Goal: Information Seeking & Learning: Find specific fact

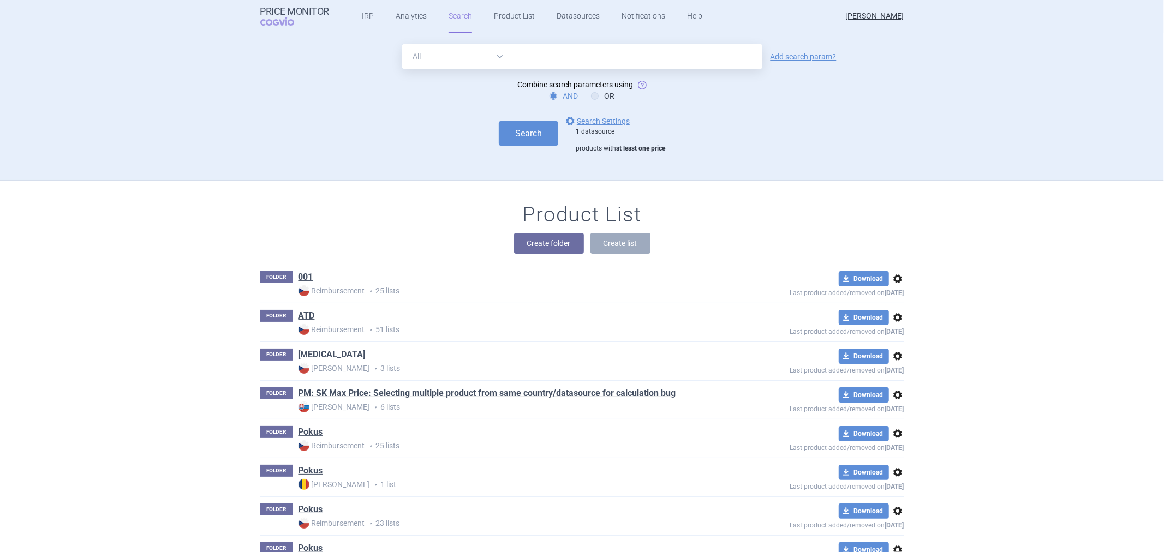
click at [310, 349] on link "[MEDICAL_DATA]" at bounding box center [332, 355] width 67 height 12
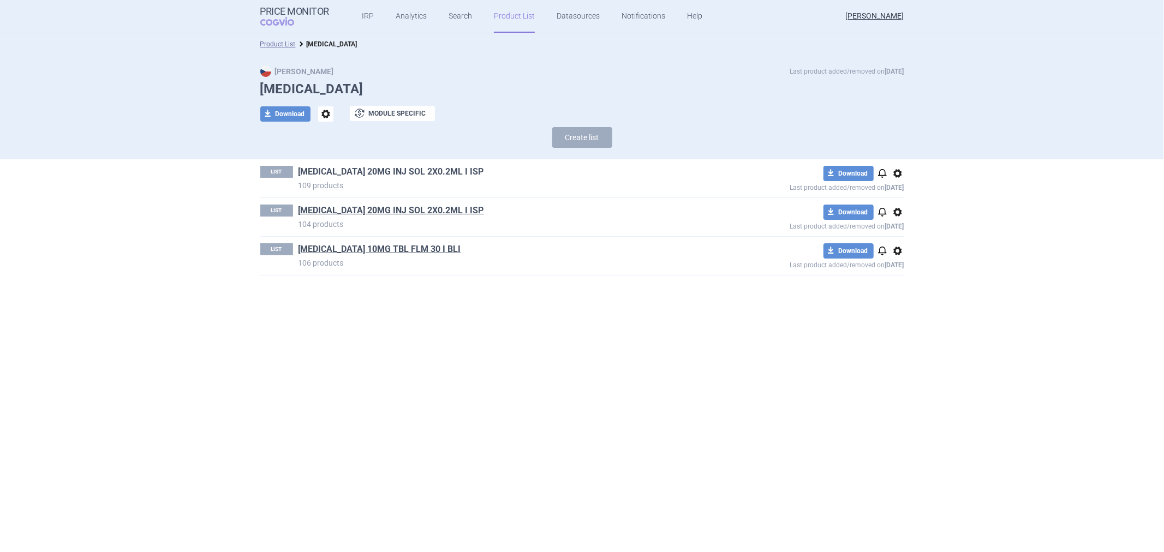
click at [389, 172] on link "HUMIRA 20MG INJ SOL 2X0.2ML I ISP" at bounding box center [392, 172] width 186 height 12
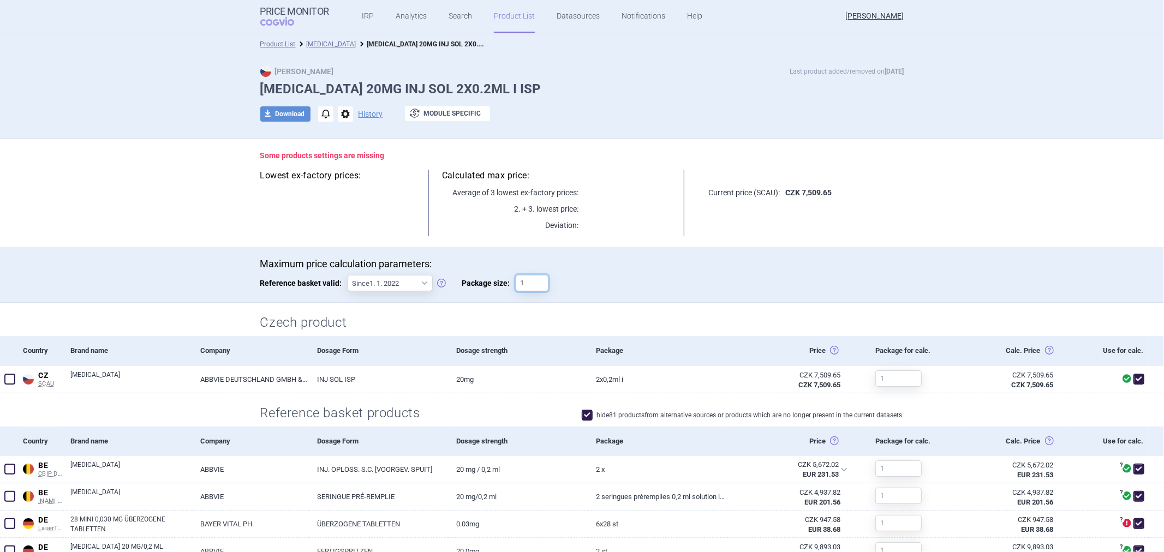
click at [524, 278] on input "1" at bounding box center [532, 283] width 33 height 16
click at [576, 250] on div "Maximum price calculation parameters: Reference basket valid: Since 1. 1. 2022 …" at bounding box center [582, 275] width 1164 height 56
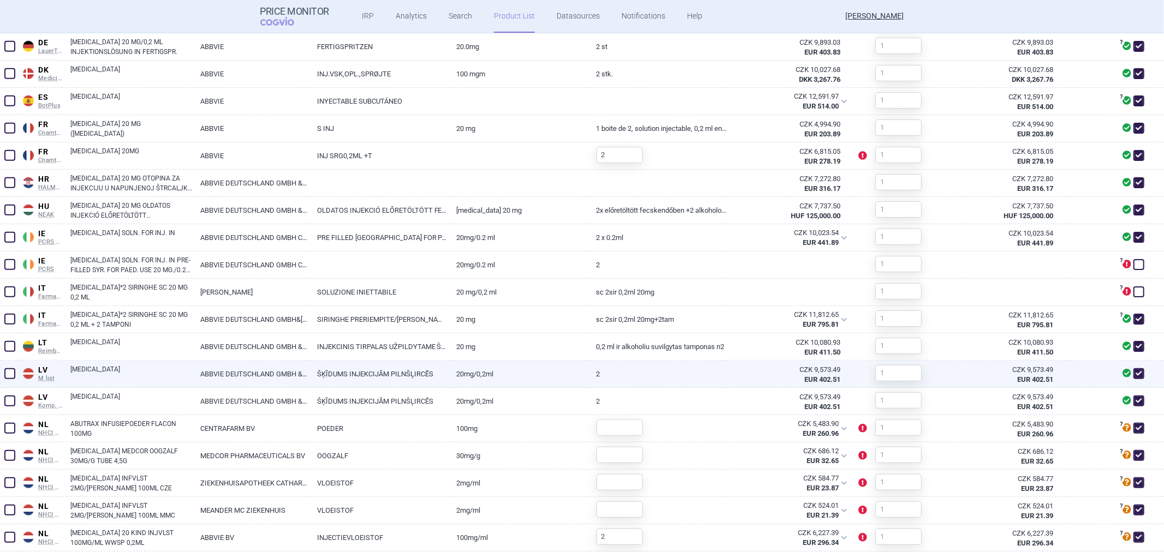
scroll to position [710, 0]
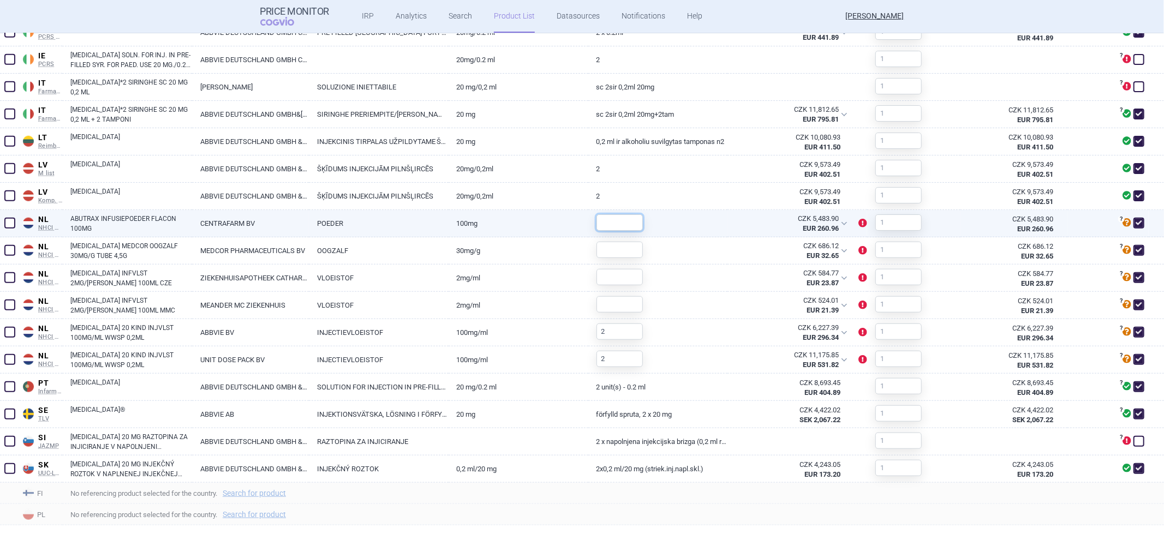
click at [613, 225] on input "text" at bounding box center [620, 222] width 46 height 16
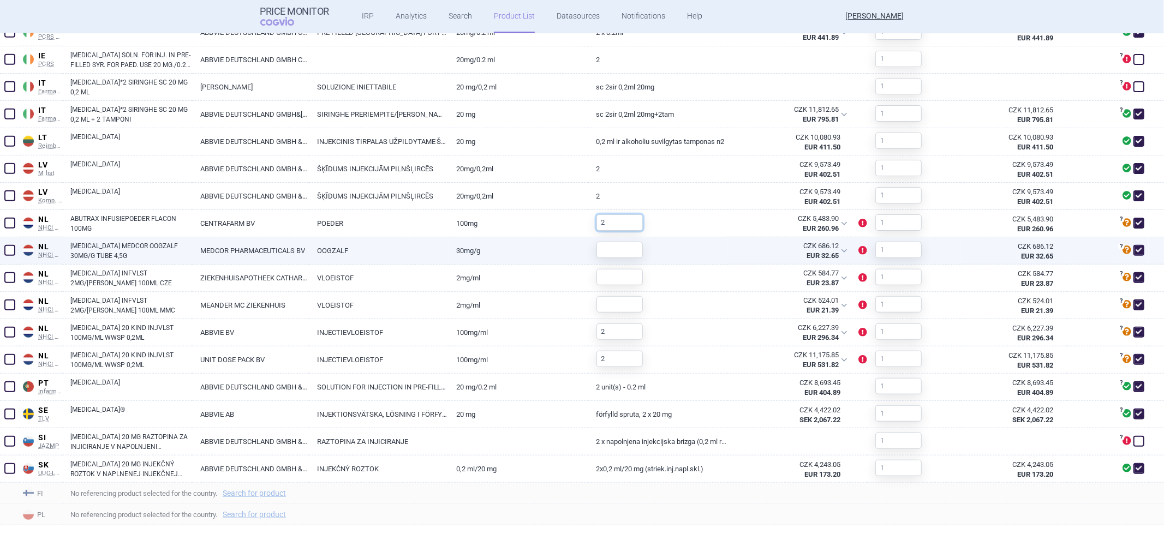
type input "2"
click at [607, 251] on input "text" at bounding box center [620, 250] width 46 height 16
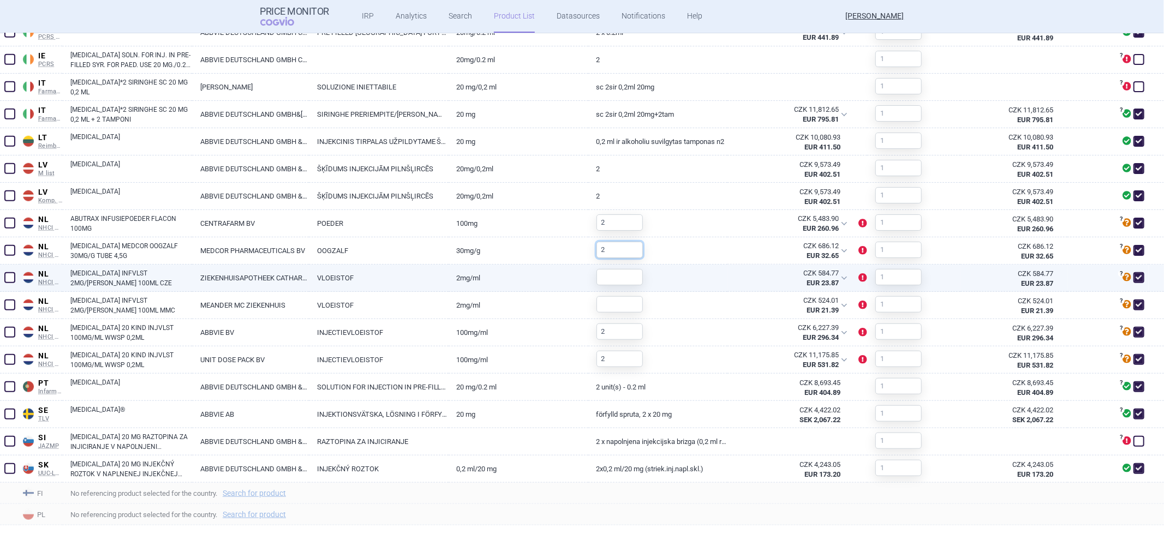
type input "2"
click at [600, 270] on input "text" at bounding box center [620, 277] width 46 height 16
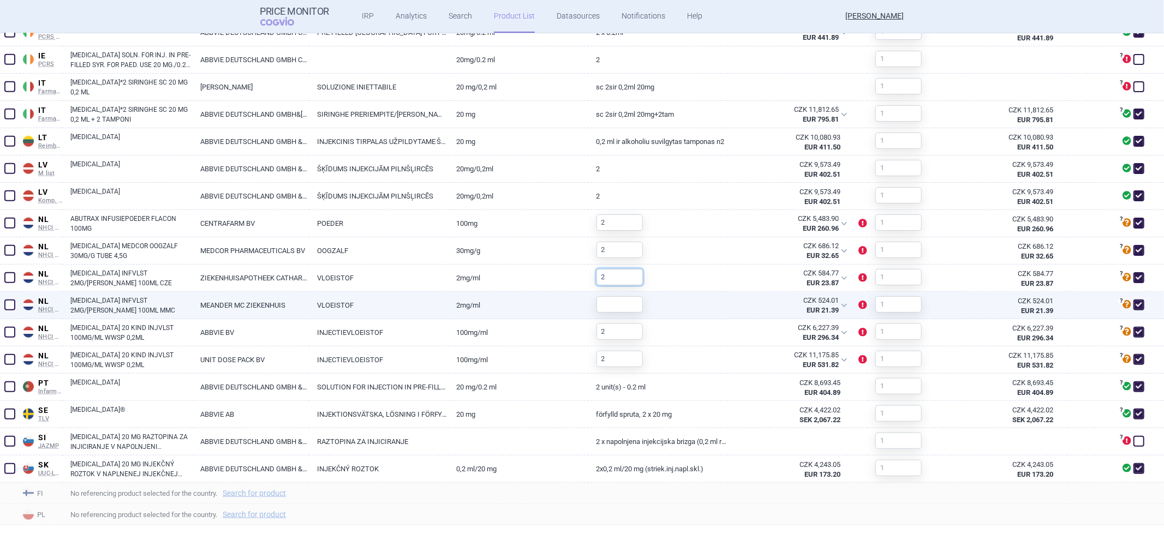
type input "2"
click at [606, 294] on div at bounding box center [615, 304] width 55 height 25
click at [604, 310] on input "text" at bounding box center [620, 304] width 46 height 16
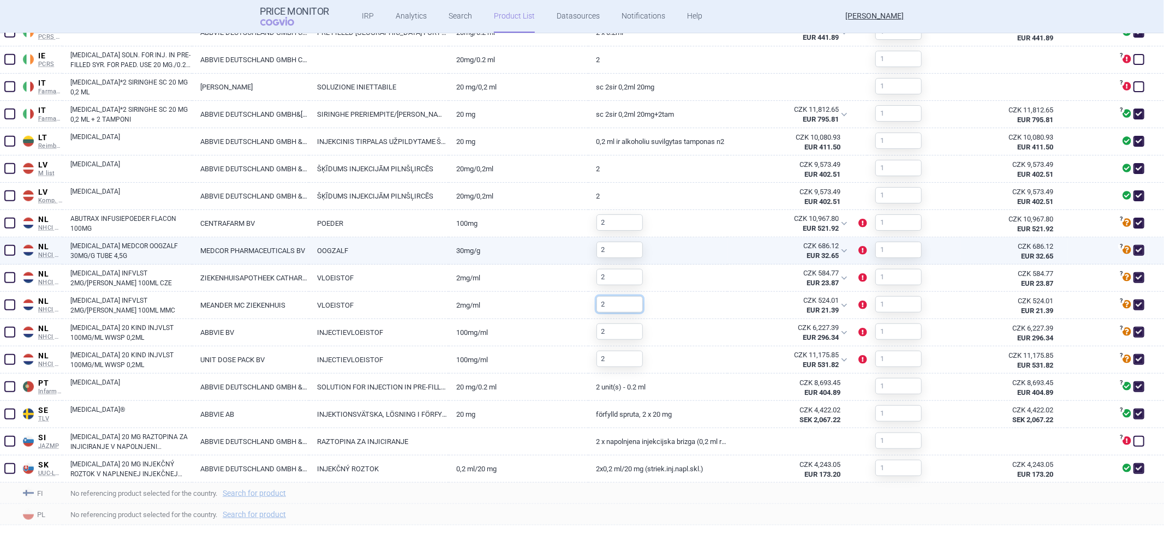
type input "2"
click at [554, 259] on link "30MG/G" at bounding box center [519, 250] width 140 height 27
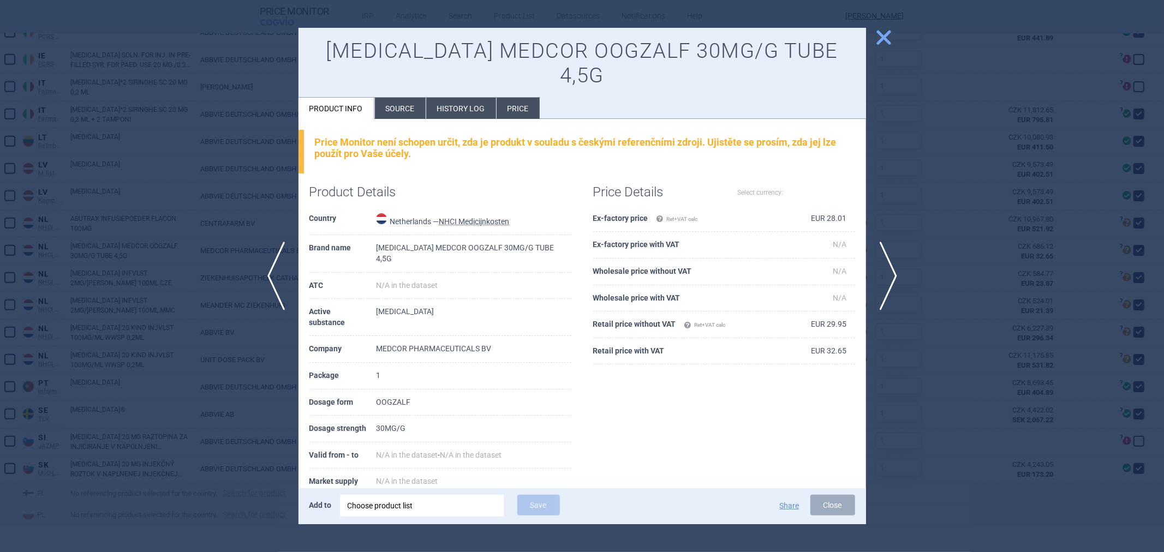
select select "EUR"
click at [897, 28] on div at bounding box center [582, 276] width 1164 height 552
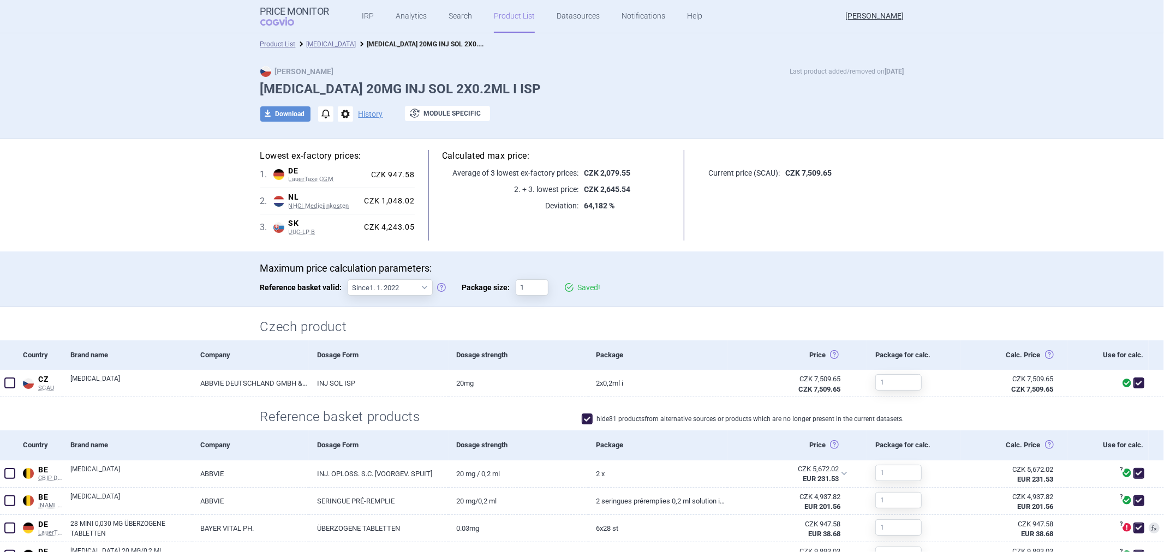
click at [647, 233] on div "Calculated max price: Average of 3 lowest ex-factory prices: CZK 2,079.55 2. + …" at bounding box center [556, 195] width 283 height 91
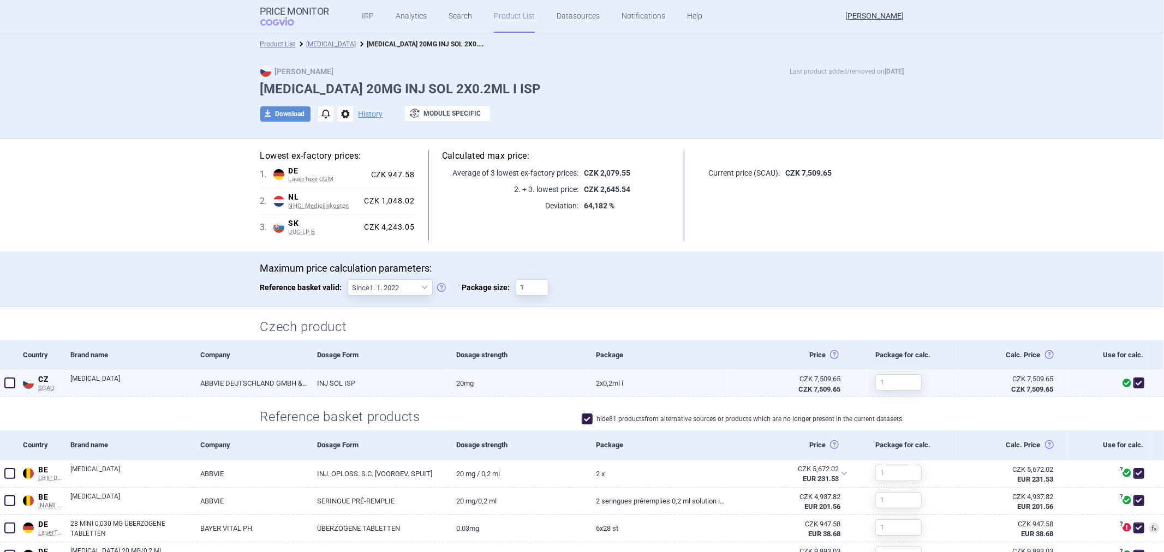
click at [1137, 382] on span at bounding box center [1139, 383] width 16 height 16
checkbox input "false"
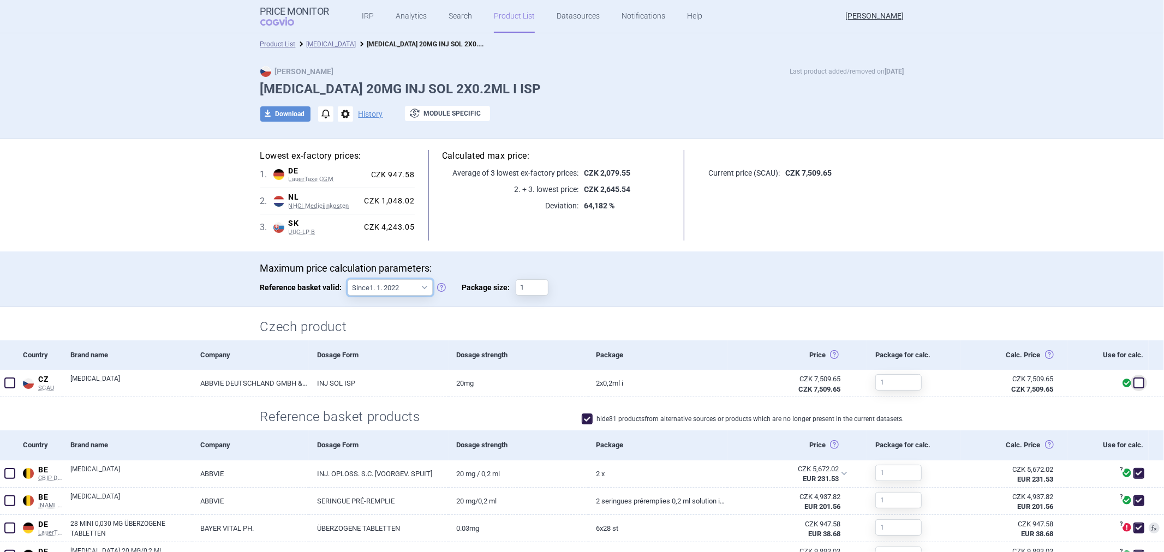
click at [415, 282] on select "Since 1. 1. 2022 Since 1. 2. 2020 Since 1. 1. 2018 Since 1. 4. 2012" at bounding box center [390, 287] width 85 height 16
click at [748, 270] on p "Maximum price calculation parameters:" at bounding box center [582, 269] width 644 height 12
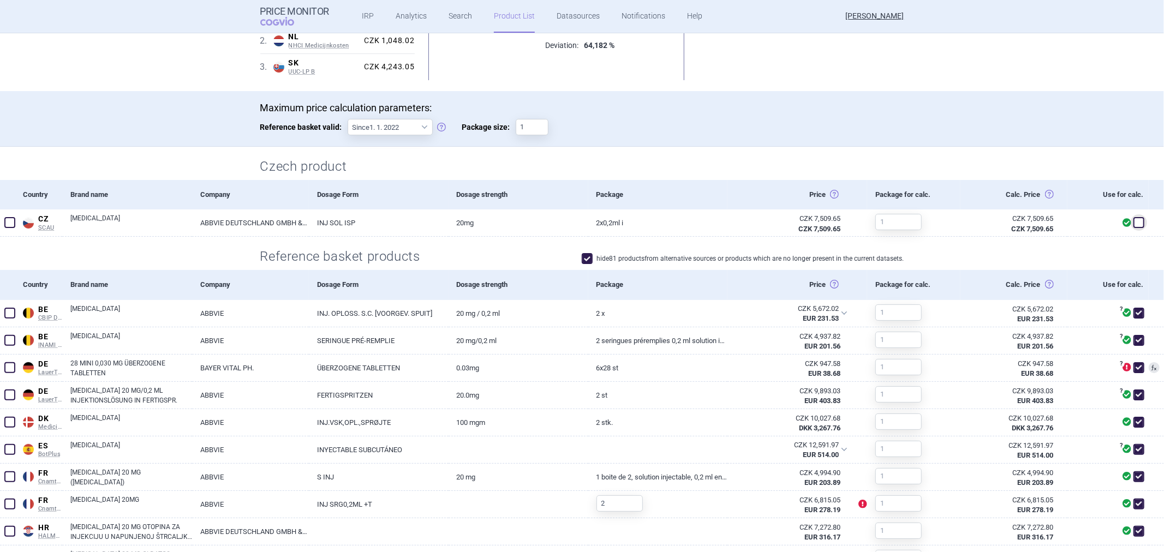
scroll to position [182, 0]
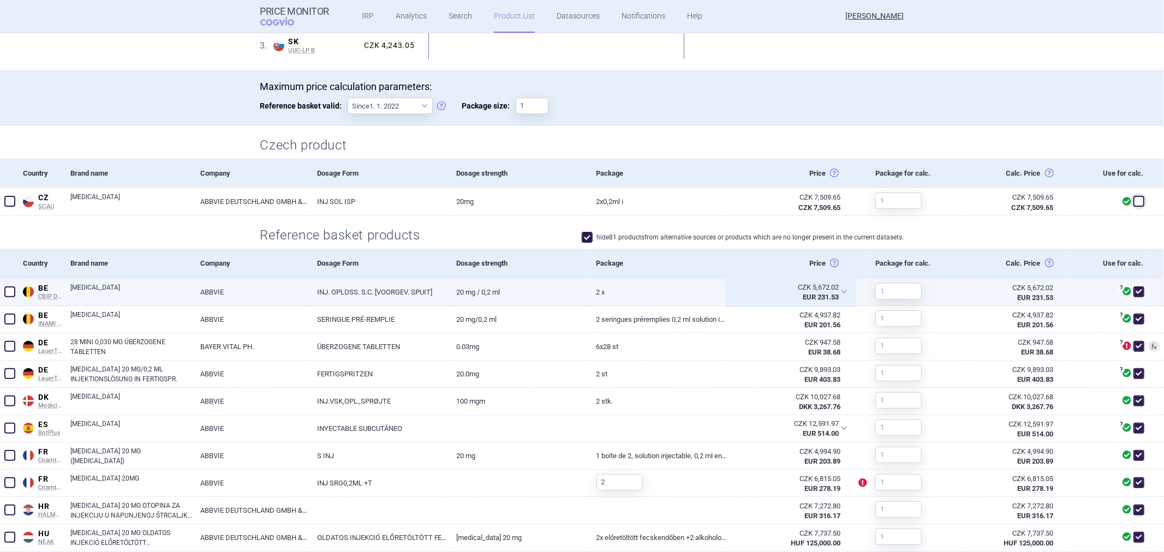
click at [819, 289] on div "CZK 5,672.02" at bounding box center [787, 288] width 104 height 10
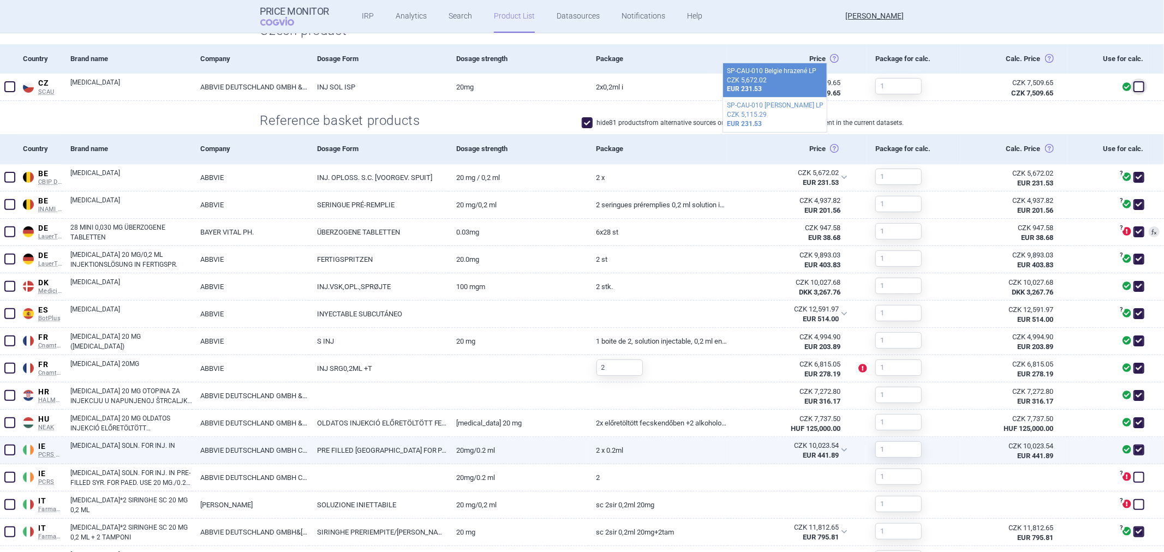
scroll to position [292, 0]
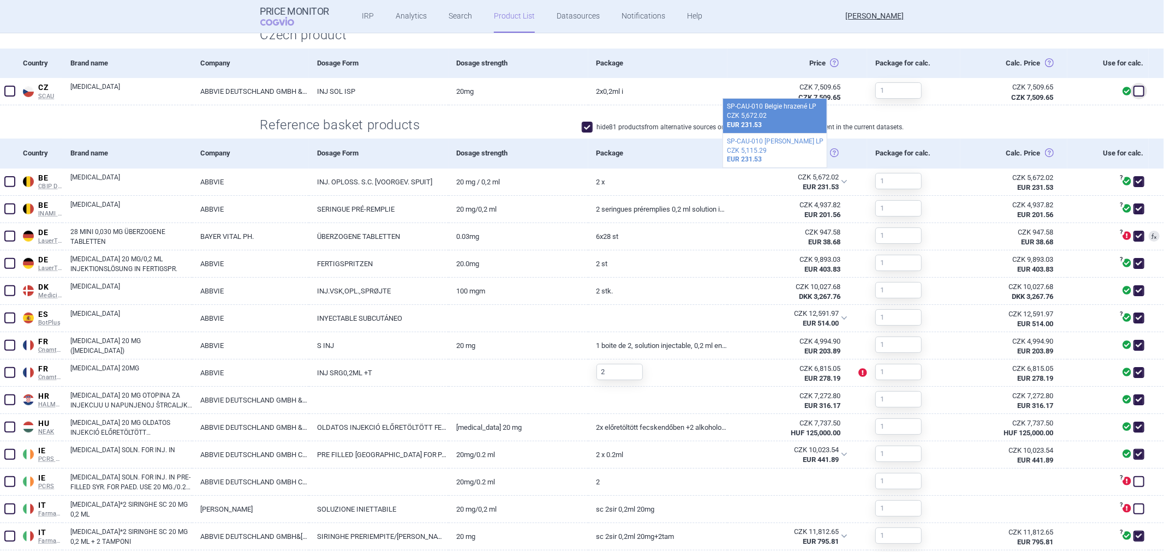
click at [644, 134] on div "hide 81 products from alternative sources or products which are no longer prese…" at bounding box center [743, 128] width 323 height 13
click at [644, 148] on div "Package" at bounding box center [658, 153] width 140 height 29
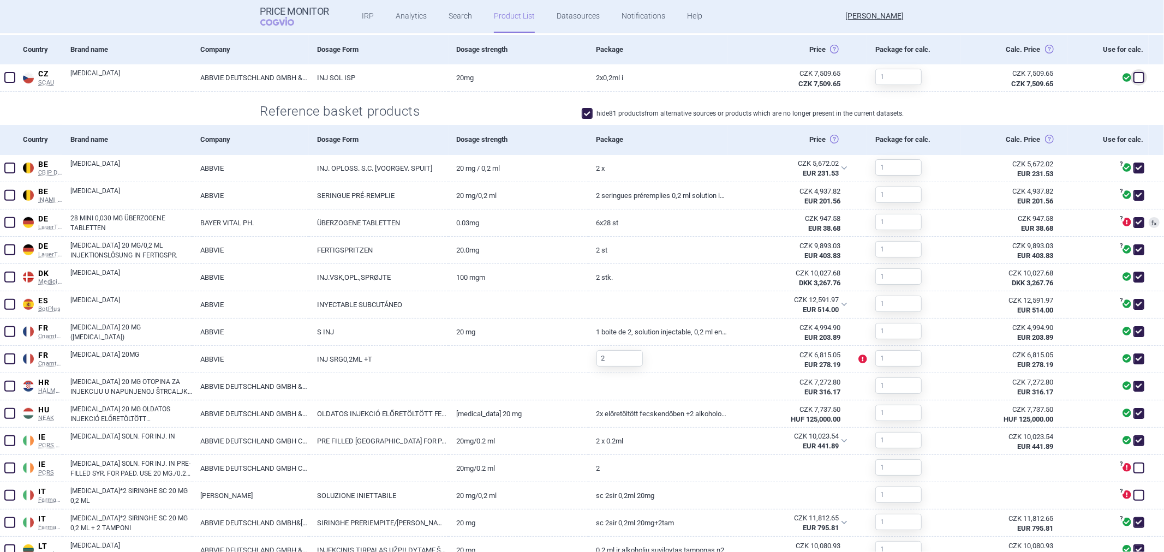
scroll to position [110, 0]
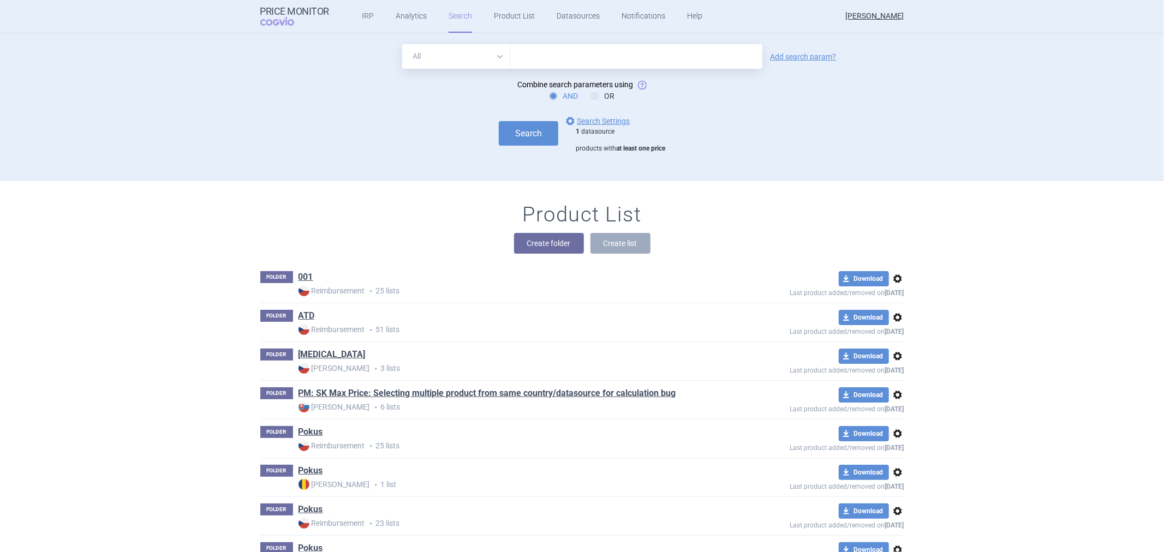
click at [588, 110] on form "All Brand Name ATC Company Active Substance Country Newer than Add search param…" at bounding box center [582, 98] width 644 height 109
click at [579, 123] on link "options Search Settings" at bounding box center [597, 121] width 66 height 13
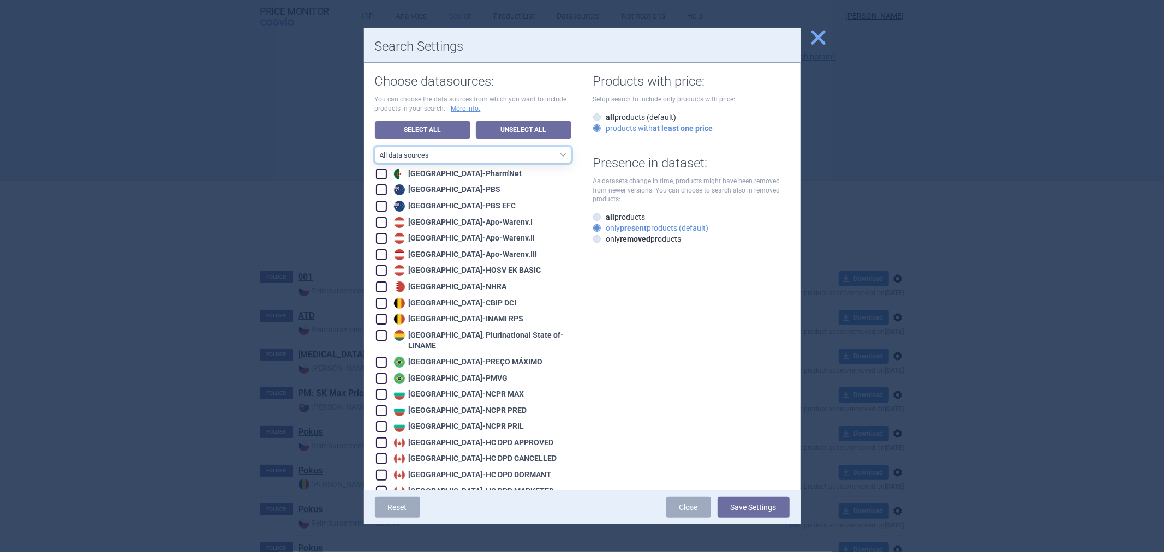
click at [516, 148] on select "All data sources CZ reference sources - Reimbursement SK reference sources - Of…" at bounding box center [473, 155] width 196 height 16
click at [700, 205] on div "Products with price: Setup search to include only products with price: all prod…" at bounding box center [685, 154] width 207 height 182
click at [526, 131] on link "Unselect All" at bounding box center [524, 129] width 96 height 17
checkbox input "false"
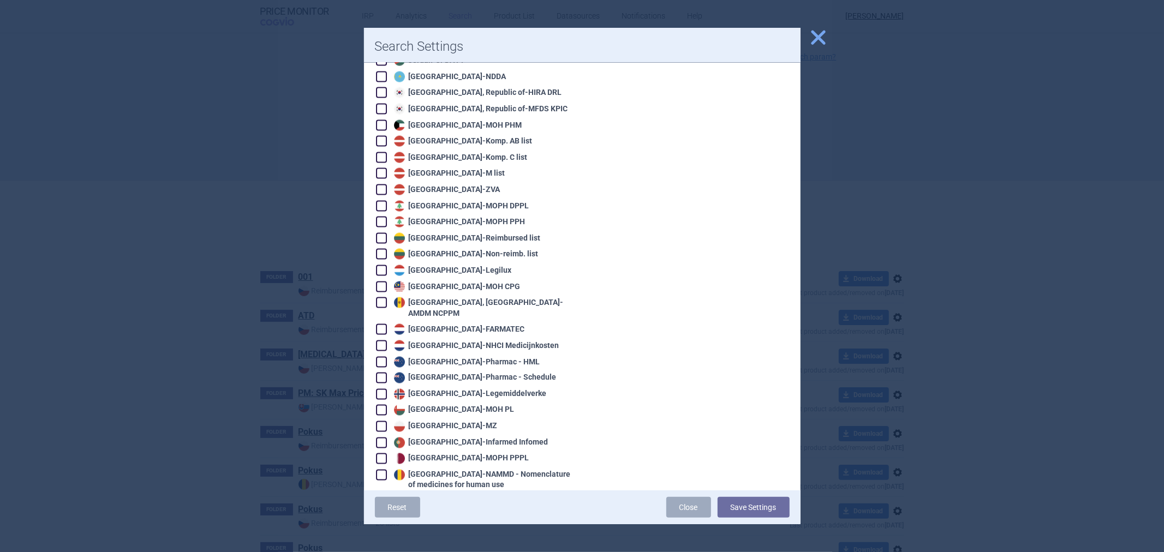
scroll to position [1455, 0]
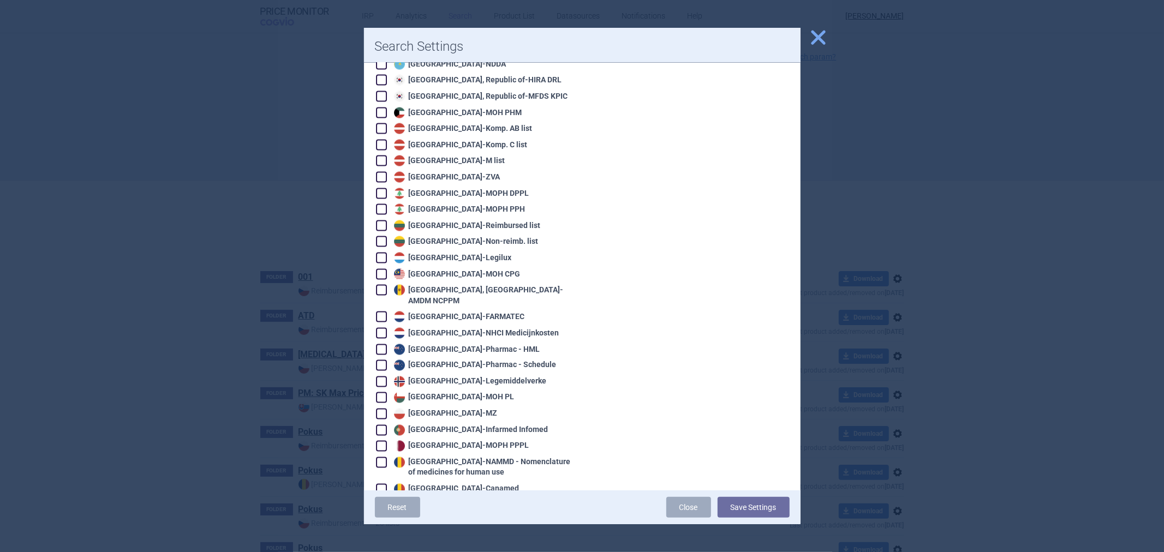
click at [435, 409] on div "Poland - MZ" at bounding box center [444, 414] width 106 height 11
checkbox input "true"
click at [735, 515] on button "Save Settings" at bounding box center [754, 507] width 72 height 21
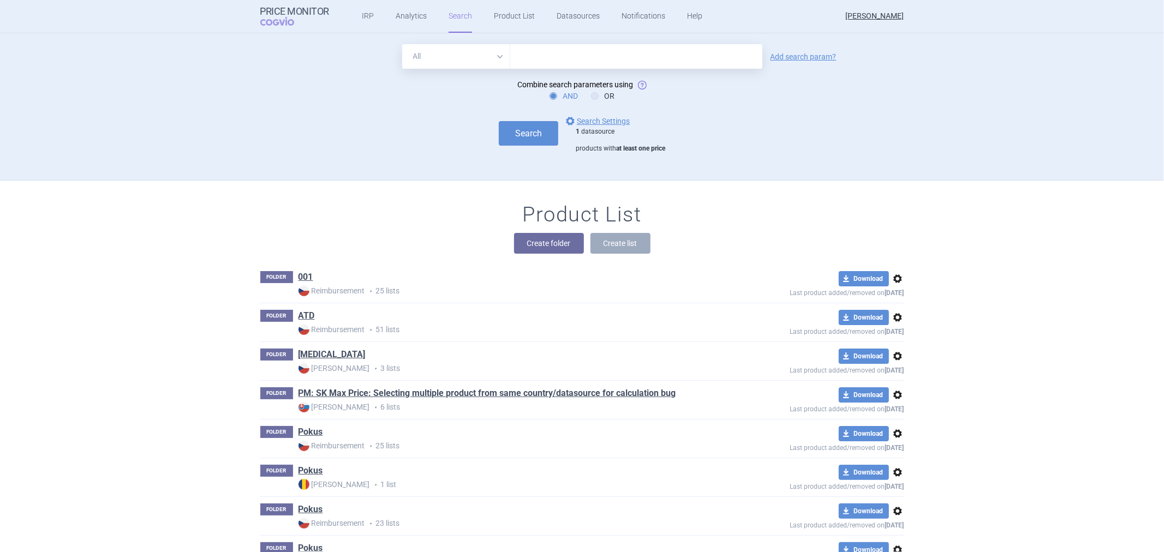
click at [558, 71] on form "All Brand Name ATC Company Active Substance Country Newer than Add search param…" at bounding box center [582, 98] width 644 height 109
click at [563, 67] on input "text" at bounding box center [636, 56] width 252 height 25
type input "xarelto"
click at [499, 121] on button "Search" at bounding box center [528, 133] width 59 height 25
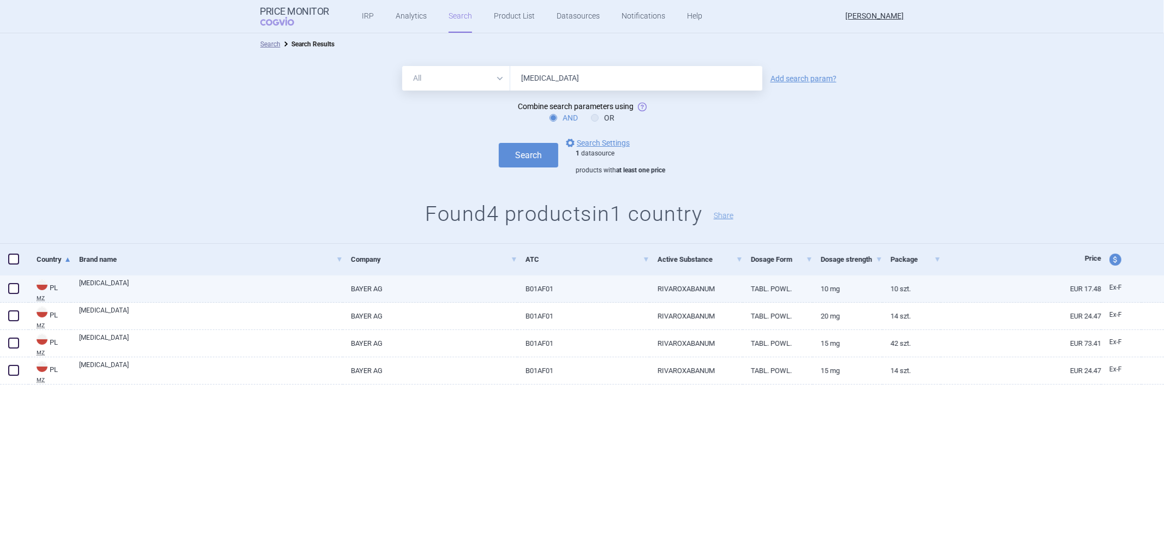
click at [549, 290] on link "B01AF01" at bounding box center [583, 289] width 132 height 27
select select "EUR"
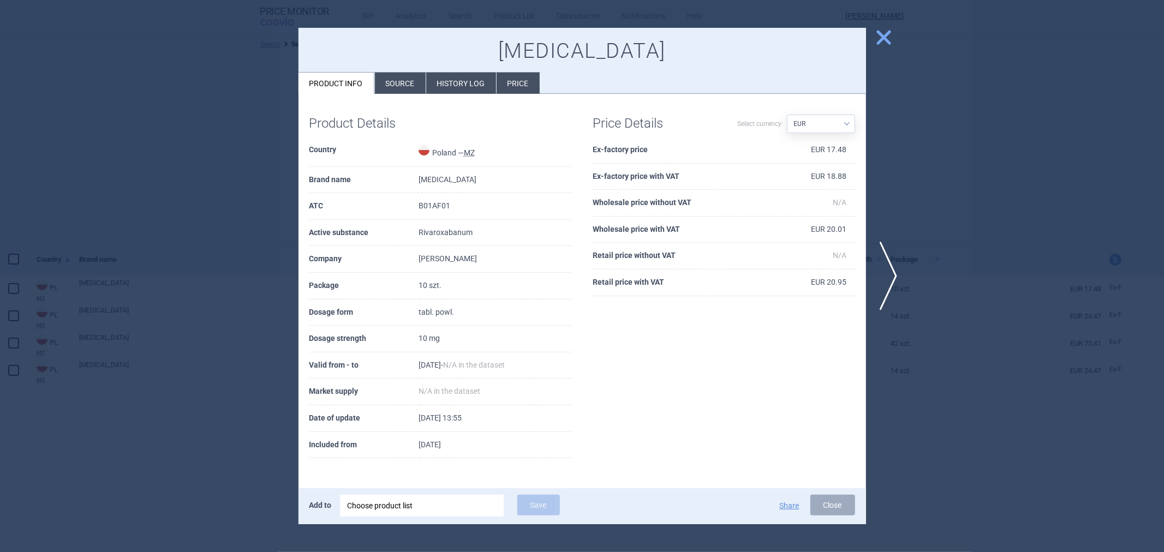
click at [419, 205] on td "B01AF01" at bounding box center [495, 206] width 153 height 27
click at [419, 204] on td "B01AF01" at bounding box center [495, 206] width 153 height 27
copy td "B01AF01"
click at [885, 39] on span "close" at bounding box center [883, 37] width 19 height 19
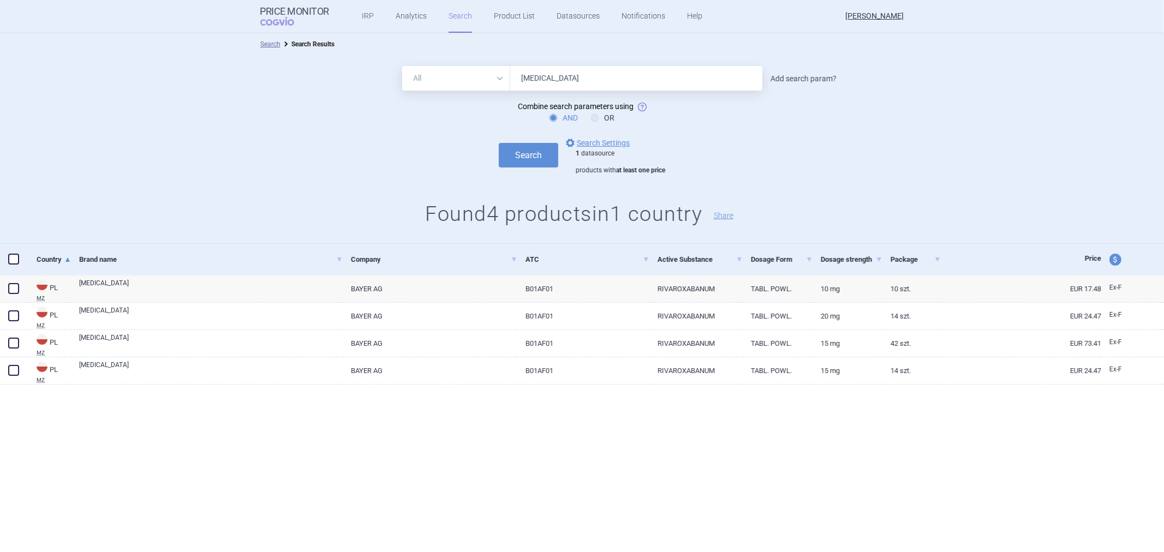
click at [804, 82] on link "Add search param?" at bounding box center [804, 79] width 66 height 8
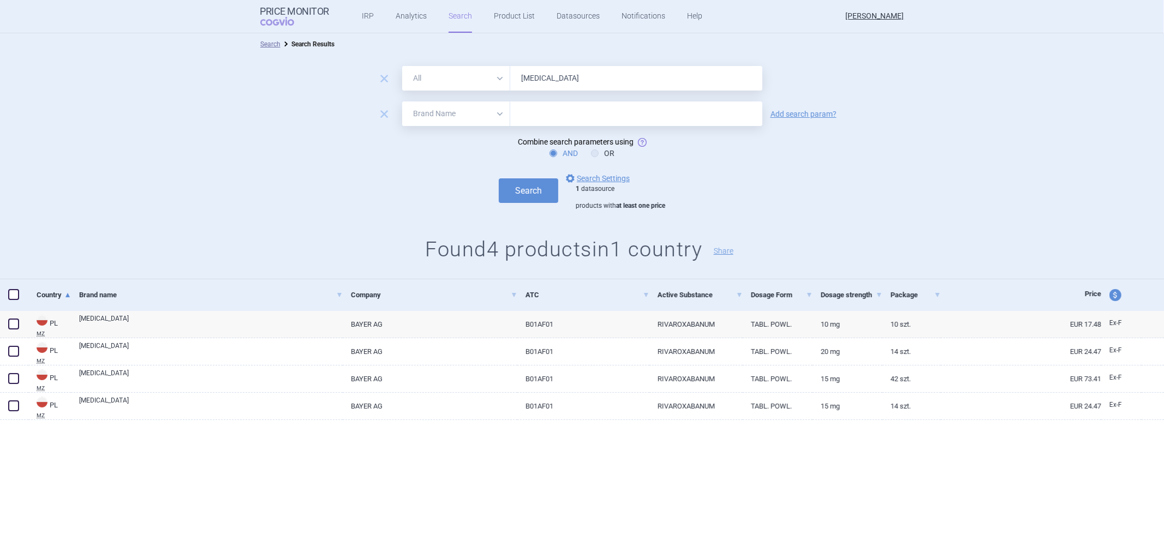
click at [481, 117] on select "All Brand Name ATC Company Active Substance Country Newer than" at bounding box center [456, 114] width 108 height 25
select select "atc"
click at [402, 102] on select "All Brand Name ATC Company Active Substance Country Newer than" at bounding box center [456, 114] width 108 height 25
click at [545, 116] on input "text" at bounding box center [636, 114] width 252 height 25
paste input "B01AF01"
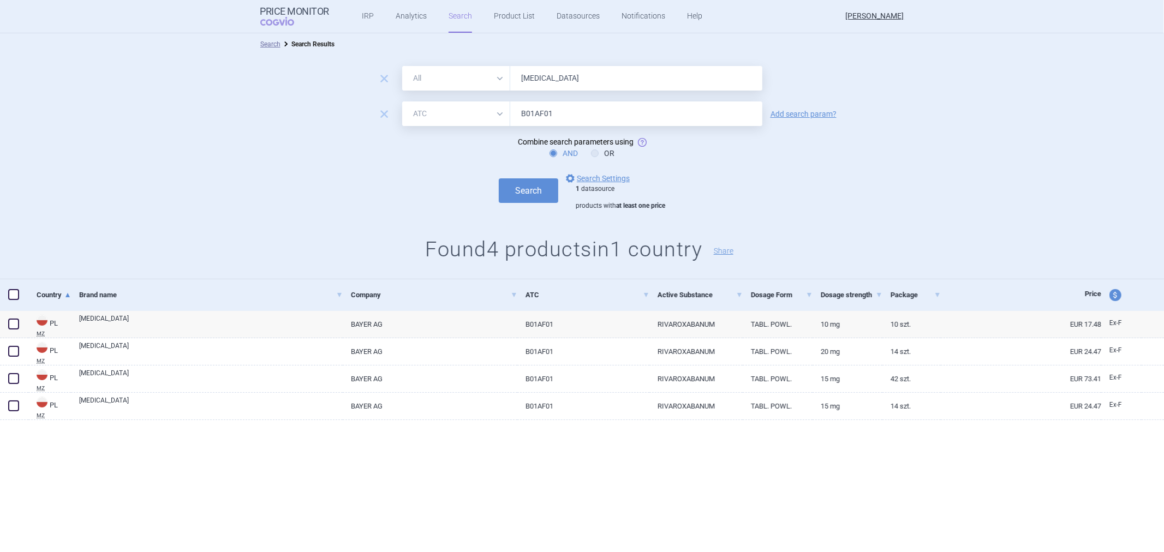
type input "B01AF01"
click at [520, 205] on div "Search options Search Settings 1 datasource products with at least one price" at bounding box center [582, 191] width 1164 height 39
click at [524, 194] on button "Search" at bounding box center [528, 190] width 59 height 25
click at [598, 156] on label "OR" at bounding box center [602, 153] width 23 height 11
click at [598, 156] on input "OR" at bounding box center [597, 153] width 11 height 11
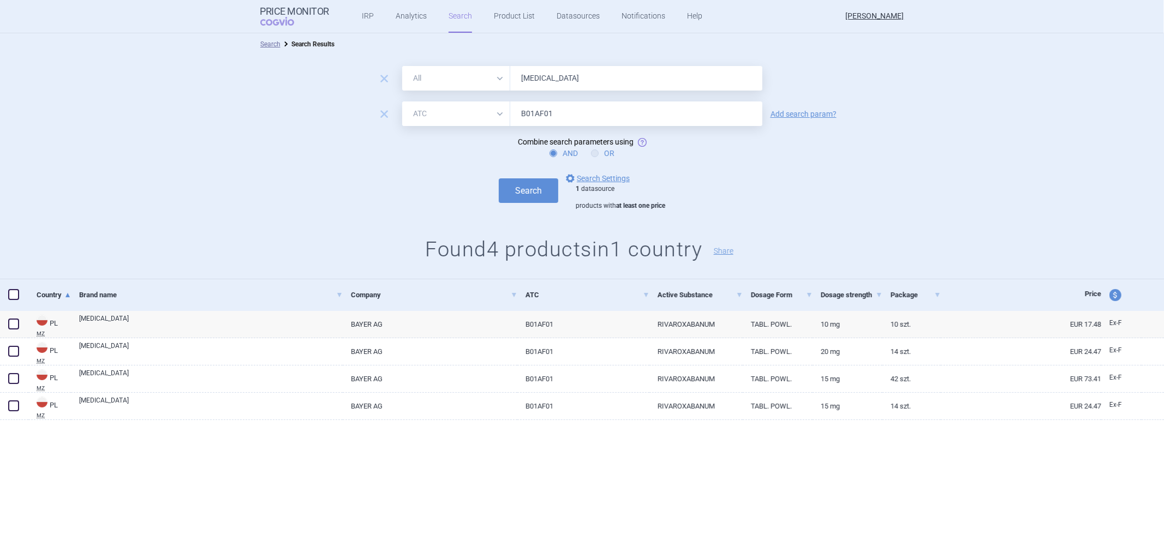
radio input "true"
click at [532, 198] on button "Search" at bounding box center [528, 190] width 59 height 25
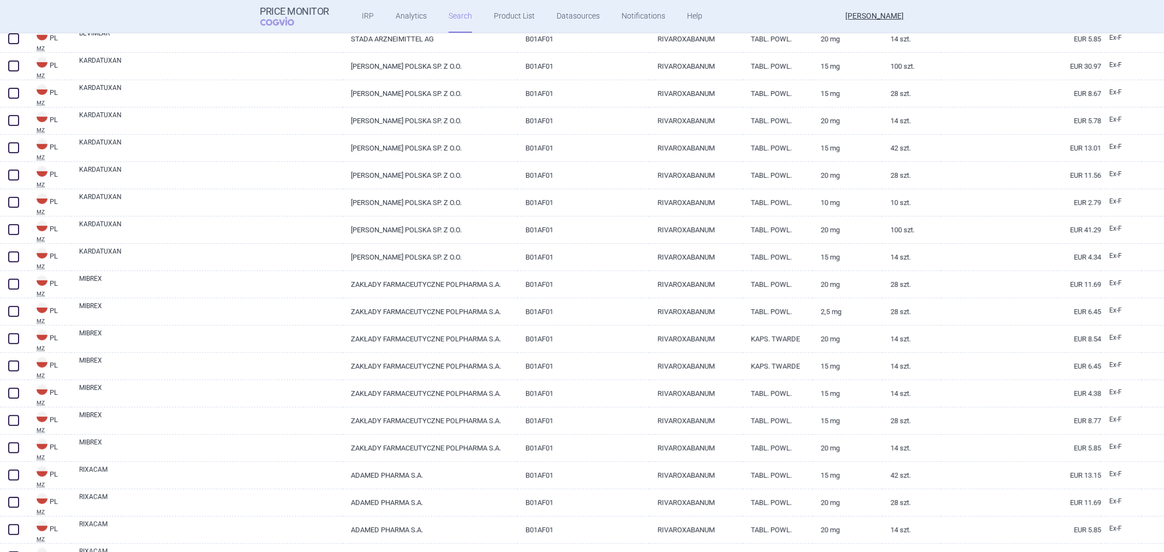
scroll to position [173, 0]
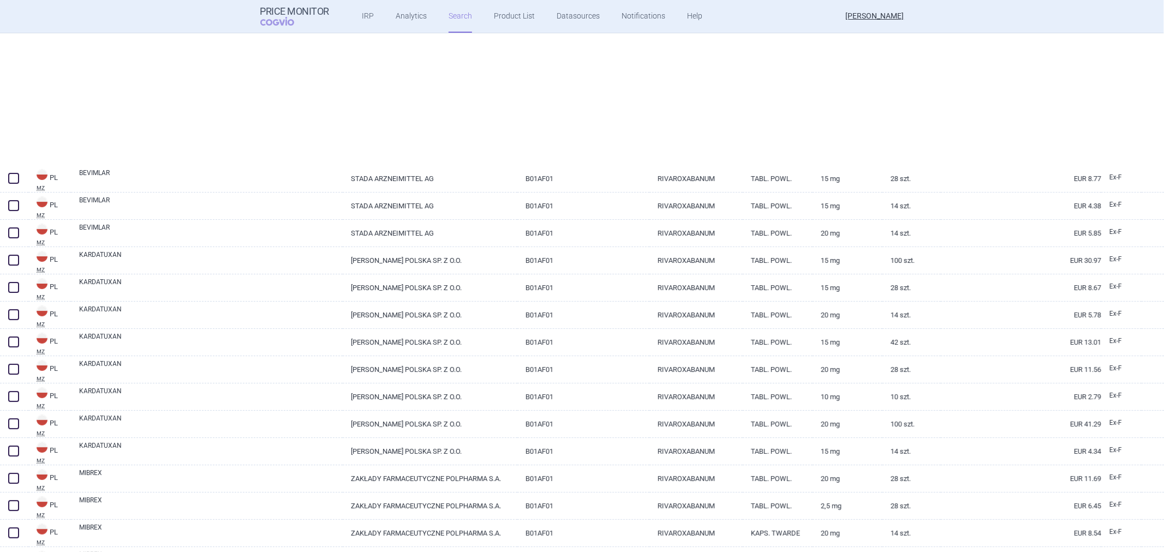
select select "atc"
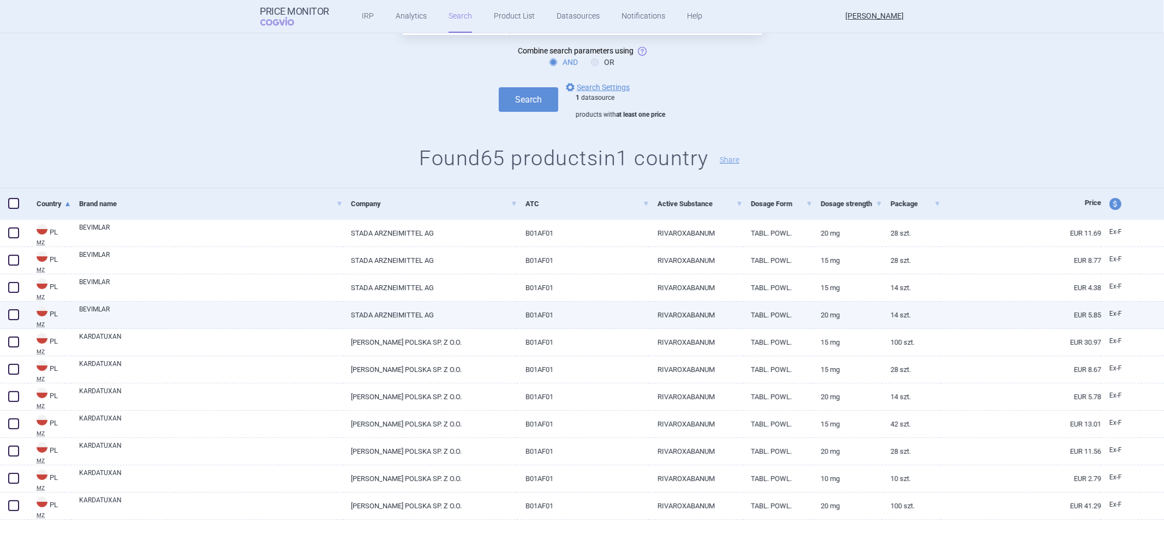
scroll to position [0, 0]
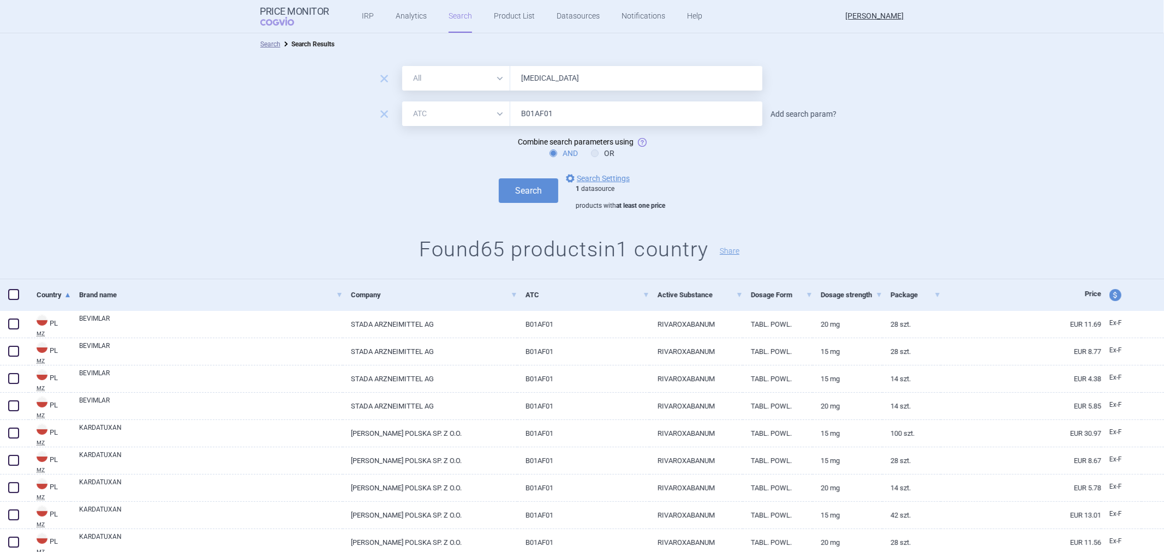
click at [790, 112] on link "Add search param?" at bounding box center [804, 114] width 66 height 8
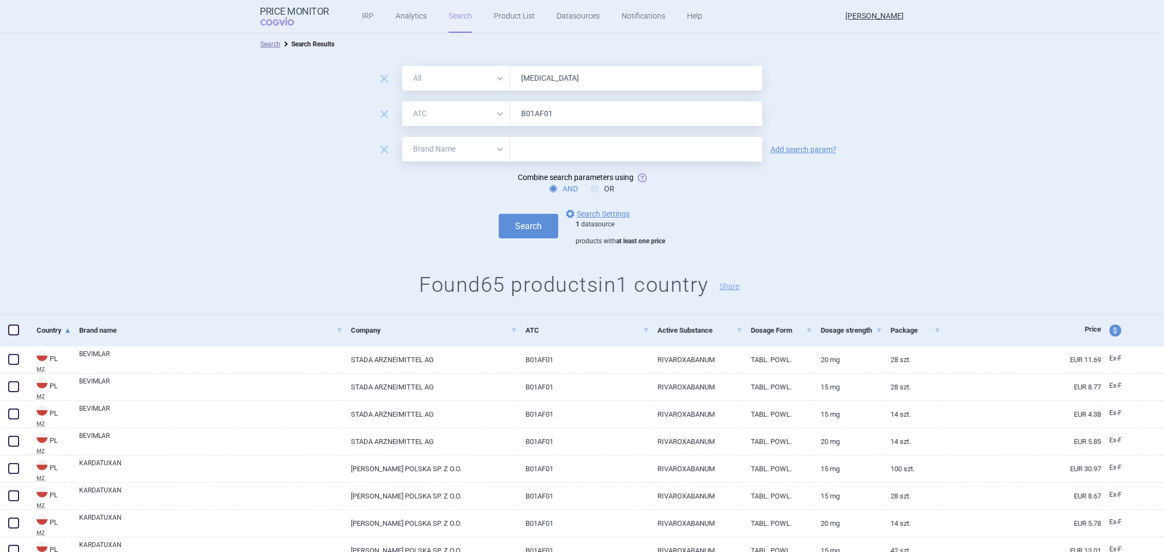
click at [426, 156] on select "All Brand Name ATC Company Active Substance Country Newer than" at bounding box center [456, 149] width 108 height 25
select select "activeSubstance"
click at [402, 137] on select "All Brand Name ATC Company Active Substance Country Newer than" at bounding box center [456, 149] width 108 height 25
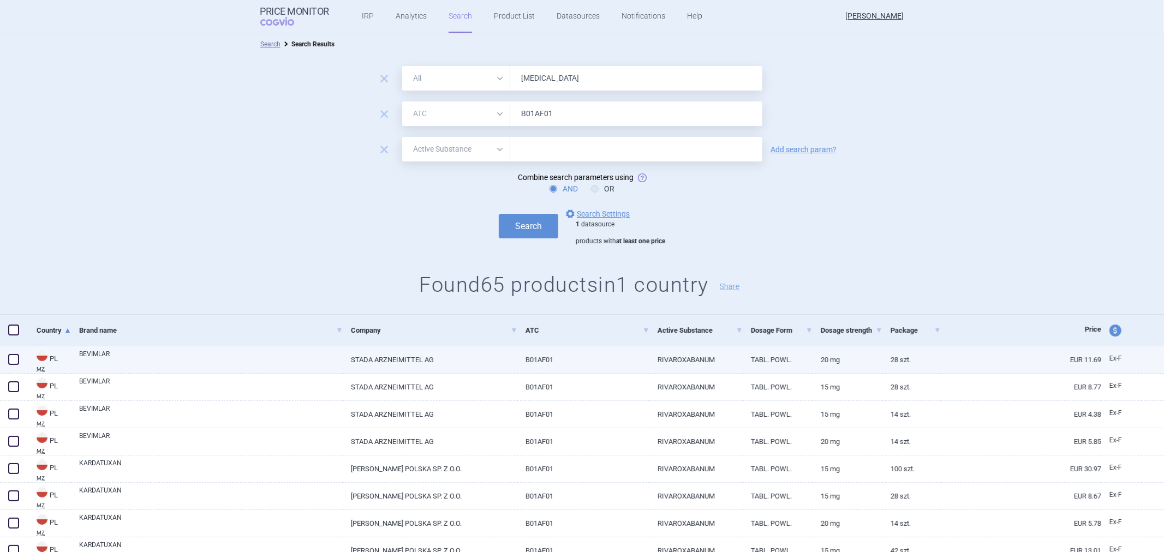
click at [710, 357] on link "RIVAROXABANUM" at bounding box center [695, 360] width 93 height 27
select select "EUR"
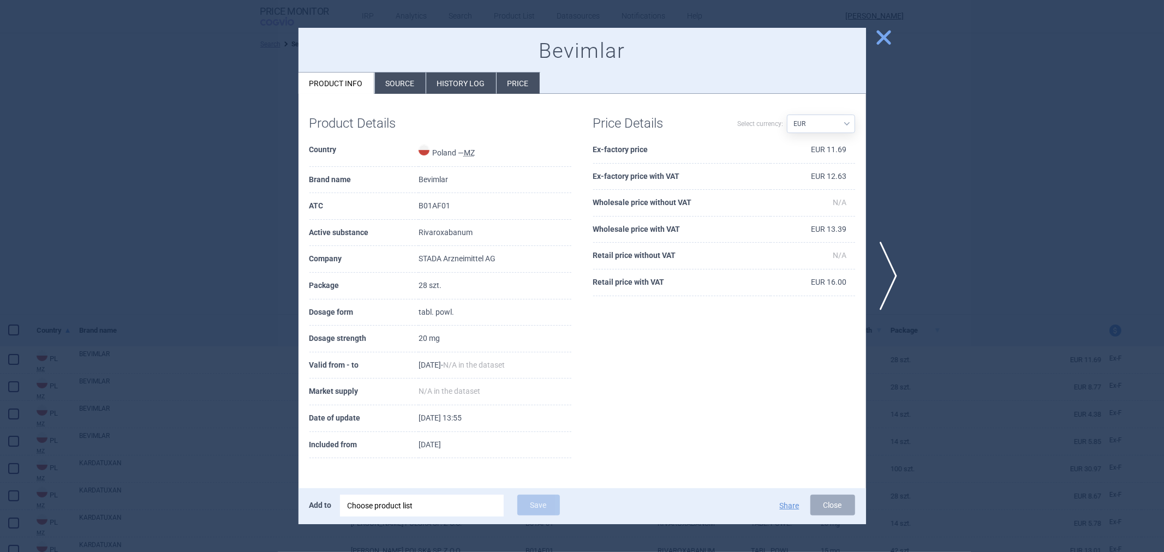
click at [445, 230] on td "Rivaroxabanum" at bounding box center [495, 233] width 153 height 27
copy td "Rivaroxabanum"
click at [877, 32] on span "close" at bounding box center [883, 37] width 19 height 19
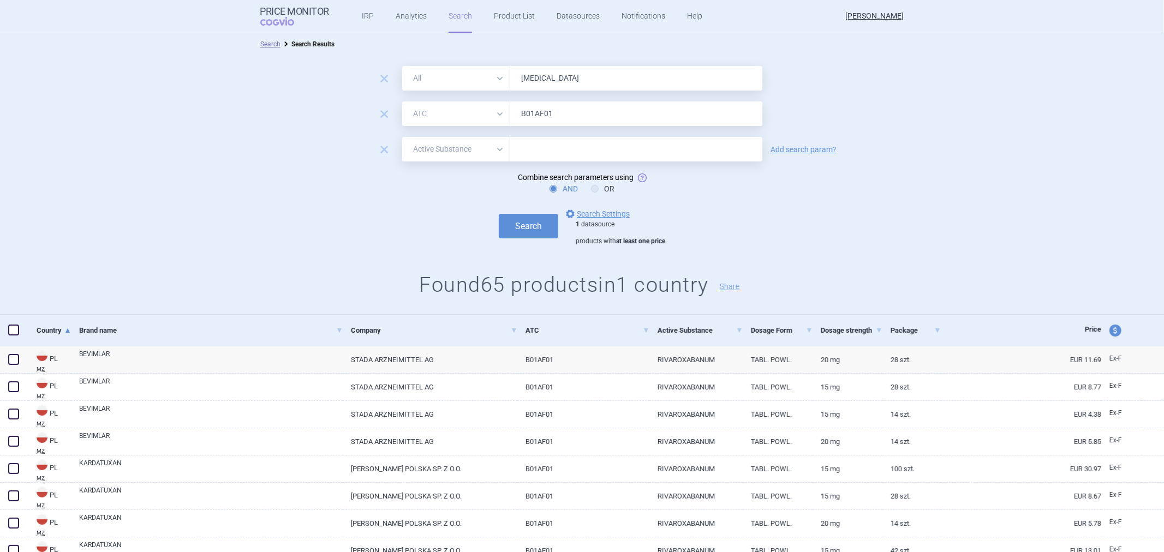
click at [661, 151] on input "text" at bounding box center [636, 149] width 252 height 25
paste input "Rivaroxabanum"
type input "Rivaroxabanum"
click at [517, 225] on button "Search" at bounding box center [528, 226] width 59 height 25
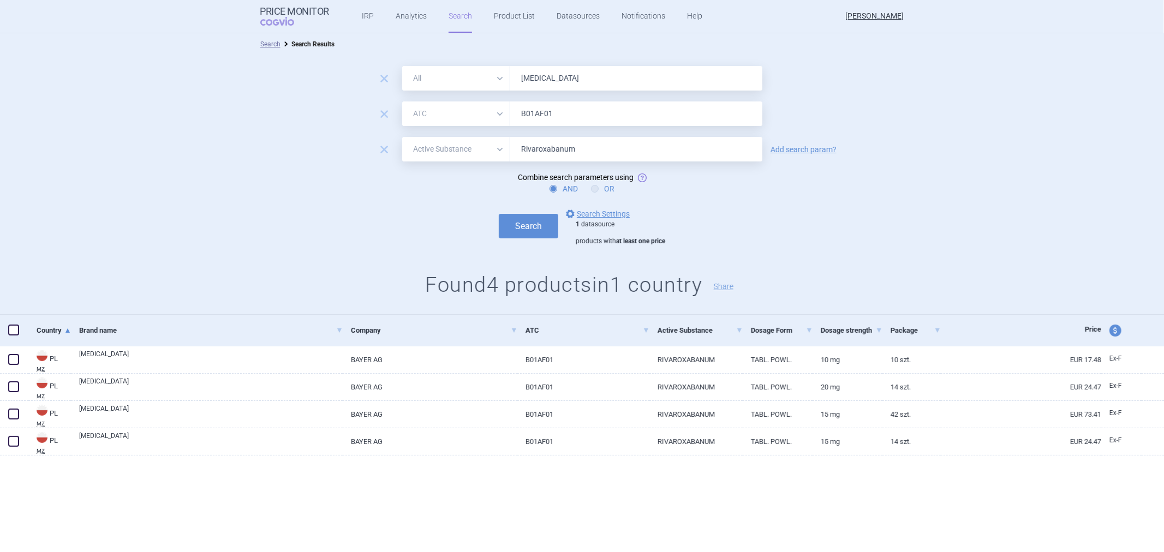
click at [604, 187] on label "OR" at bounding box center [602, 188] width 23 height 11
click at [603, 187] on input "OR" at bounding box center [597, 189] width 11 height 11
radio input "true"
click at [530, 225] on button "Search" at bounding box center [528, 226] width 59 height 25
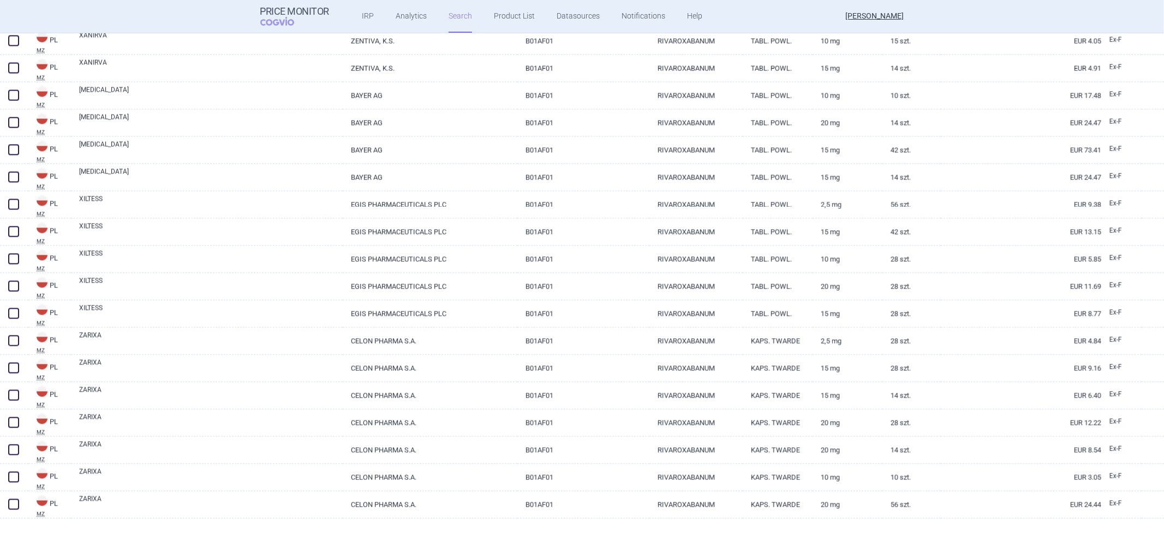
scroll to position [1630, 0]
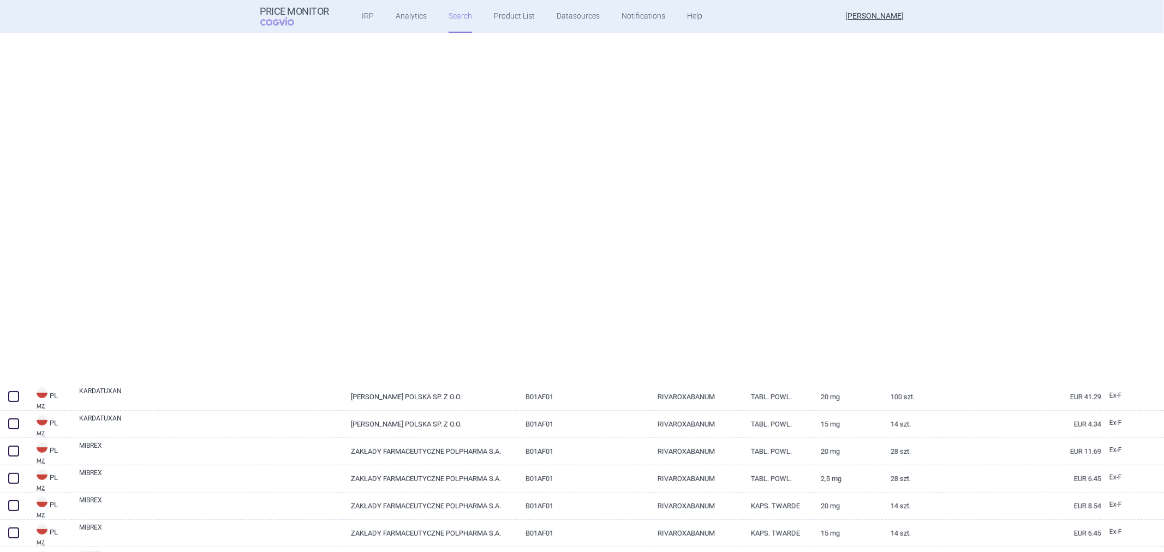
select select "atc"
select select "activeSubstance"
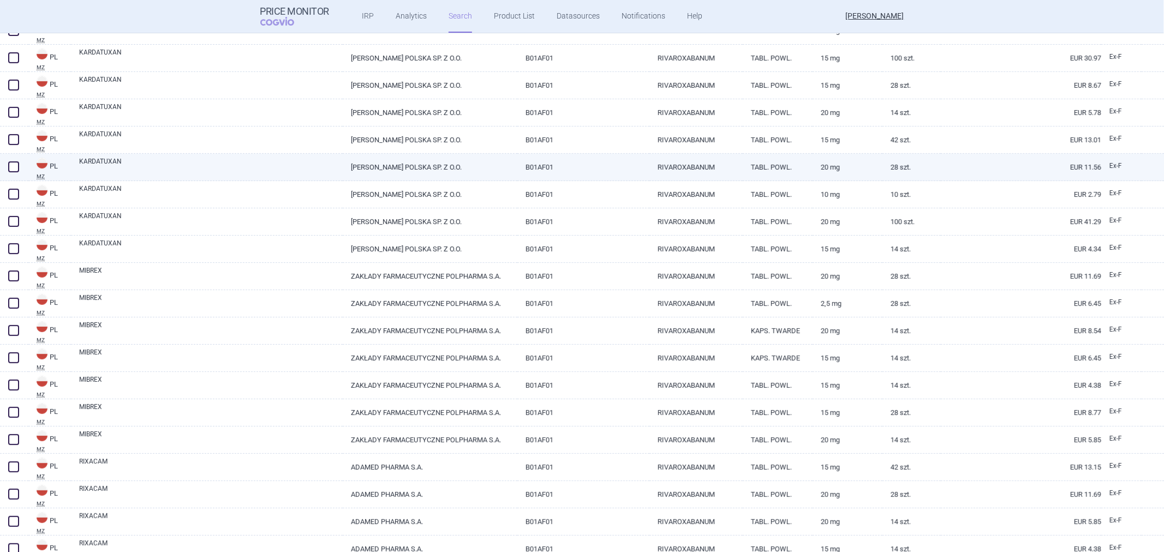
scroll to position [424, 0]
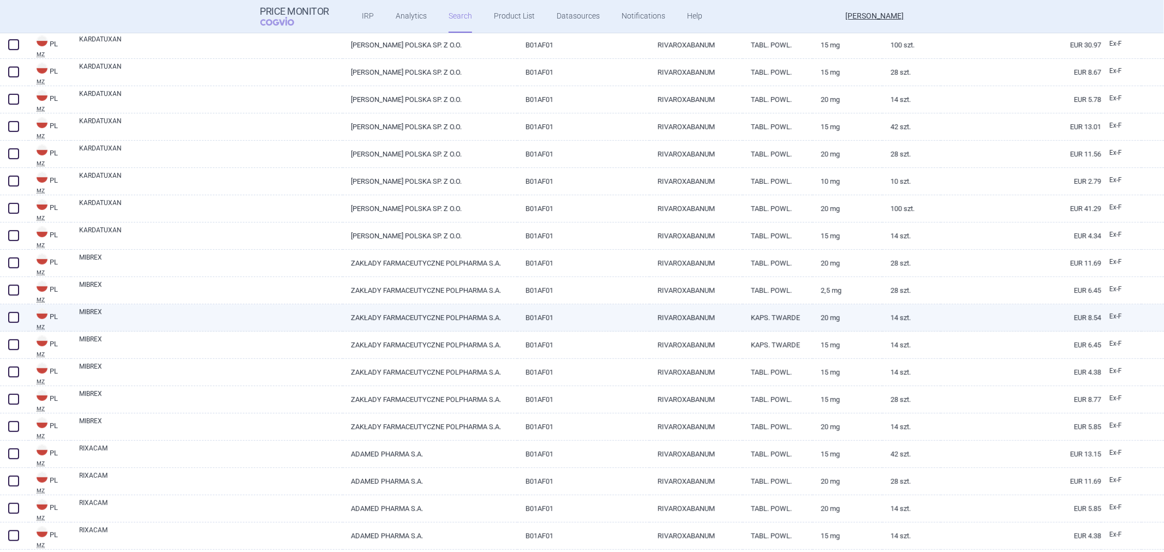
select select "atc"
select select "activeSubstance"
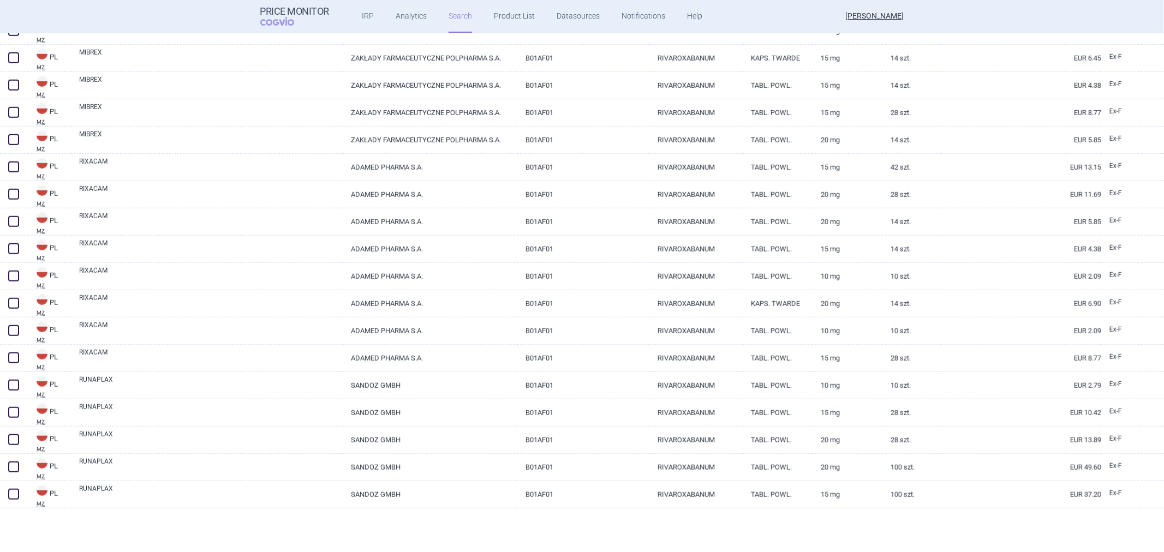
scroll to position [478, 0]
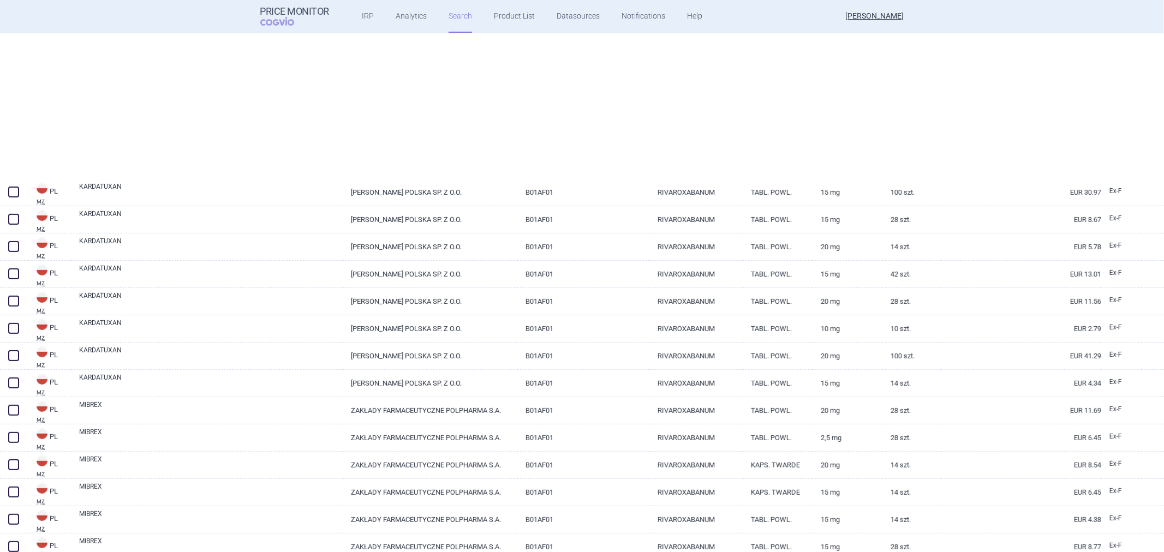
select select "atc"
select select "activeSubstance"
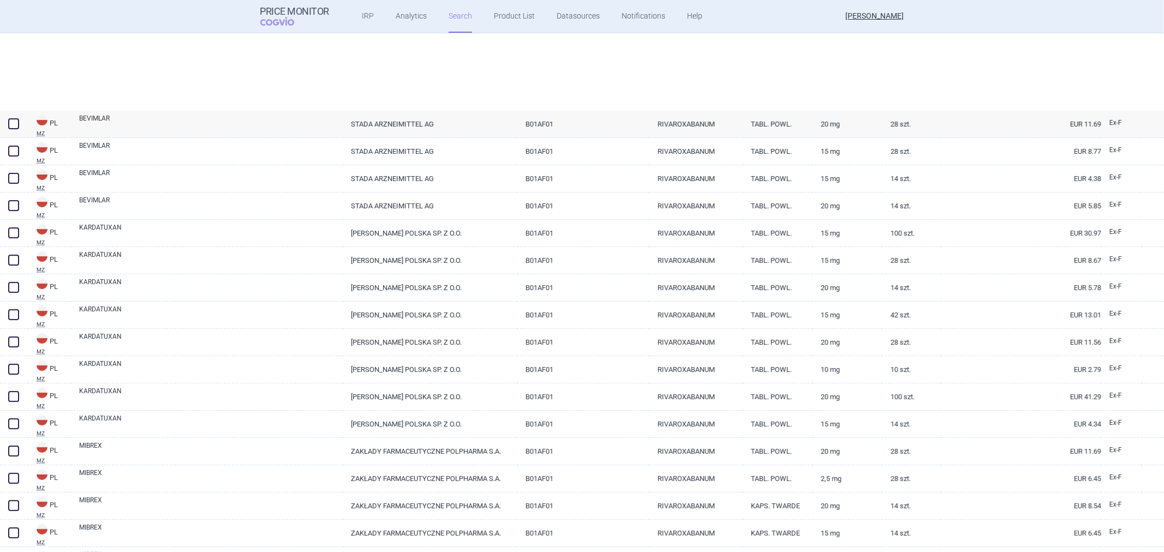
select select "atc"
select select "activeSubstance"
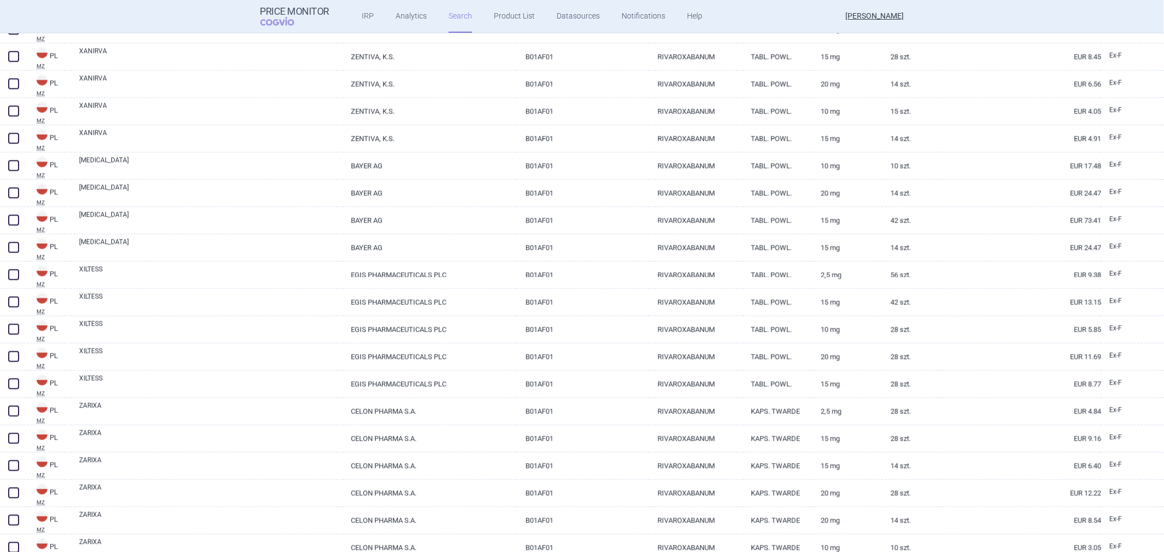
scroll to position [1630, 0]
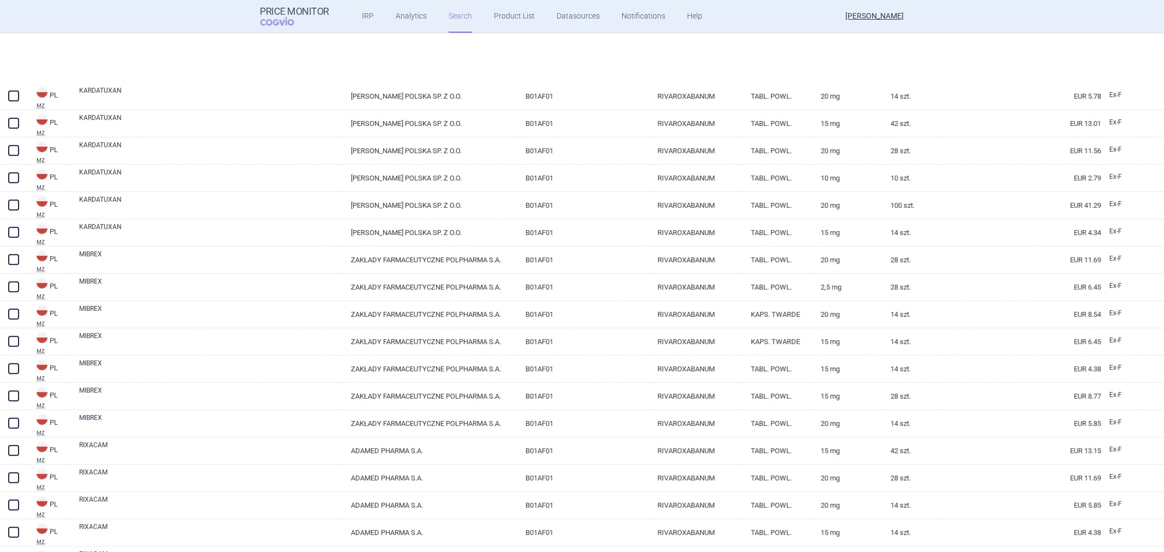
select select "atc"
select select "activeSubstance"
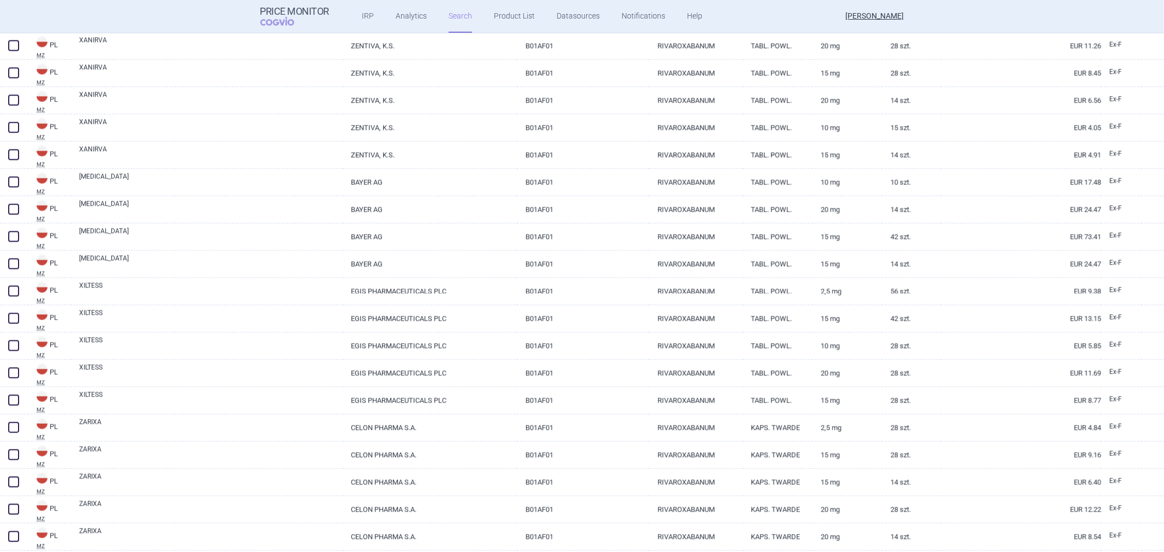
scroll to position [1388, 0]
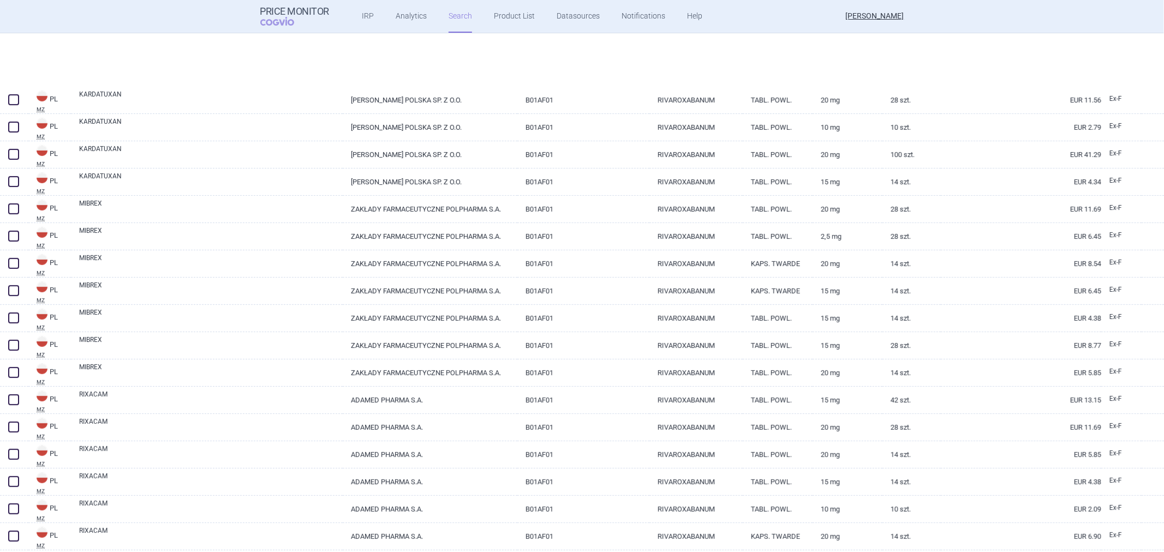
select select "atc"
select select "activeSubstance"
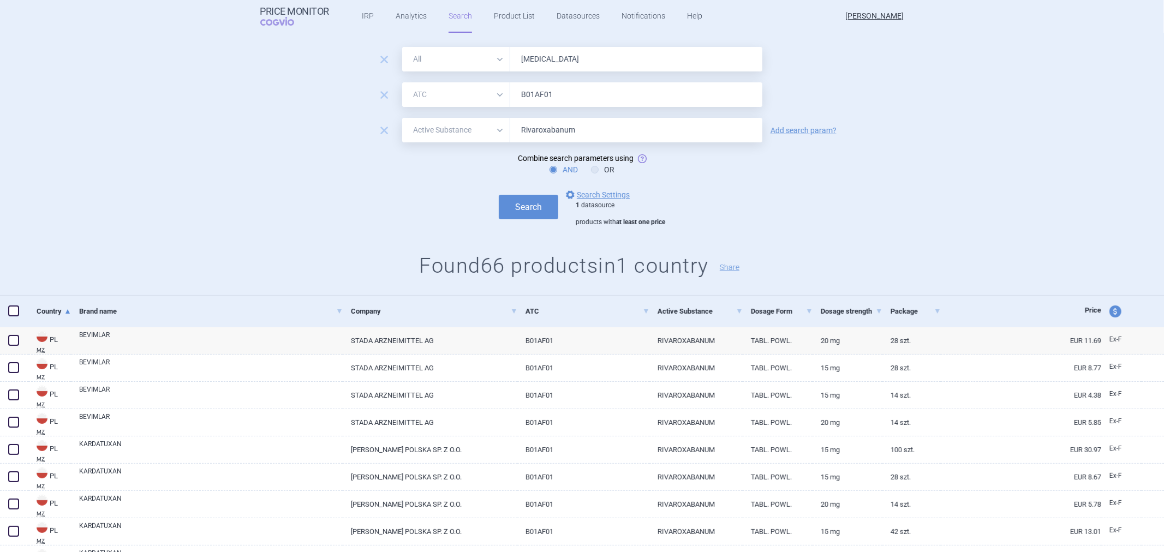
scroll to position [0, 0]
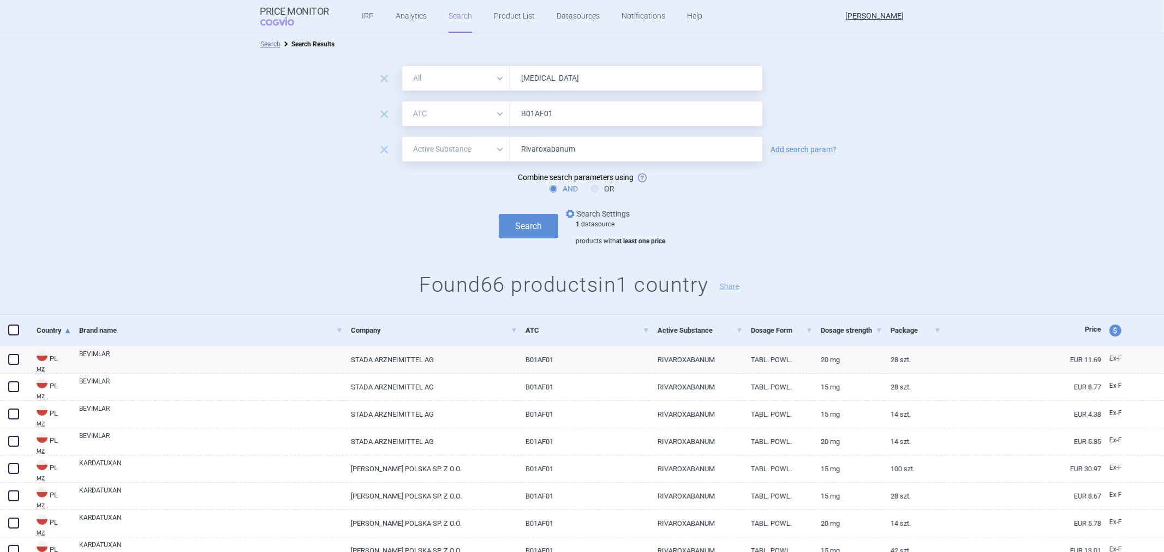
click at [600, 215] on link "options Search Settings" at bounding box center [597, 213] width 66 height 13
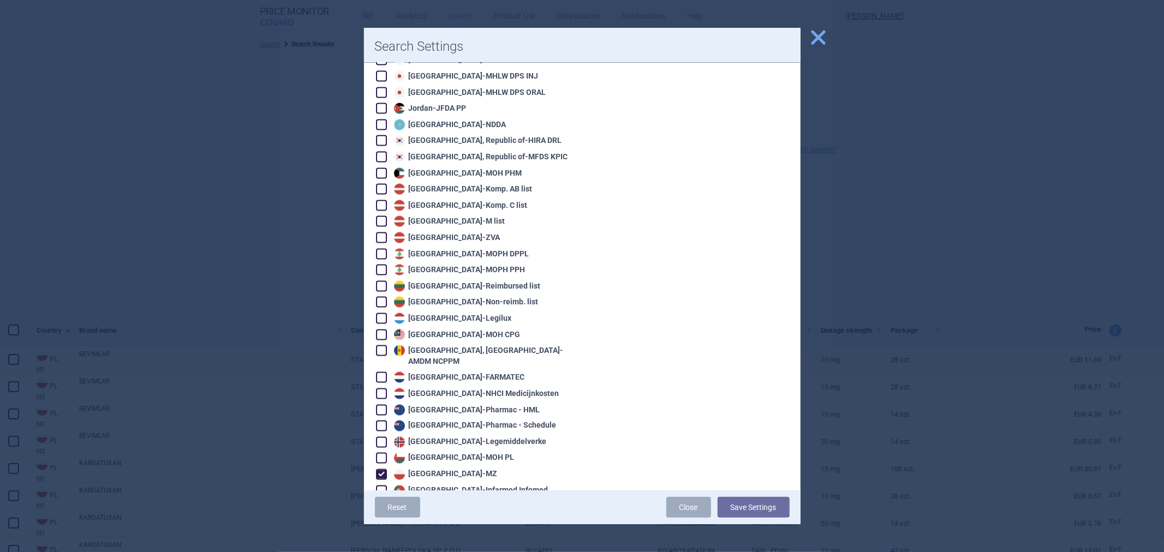
scroll to position [1455, 0]
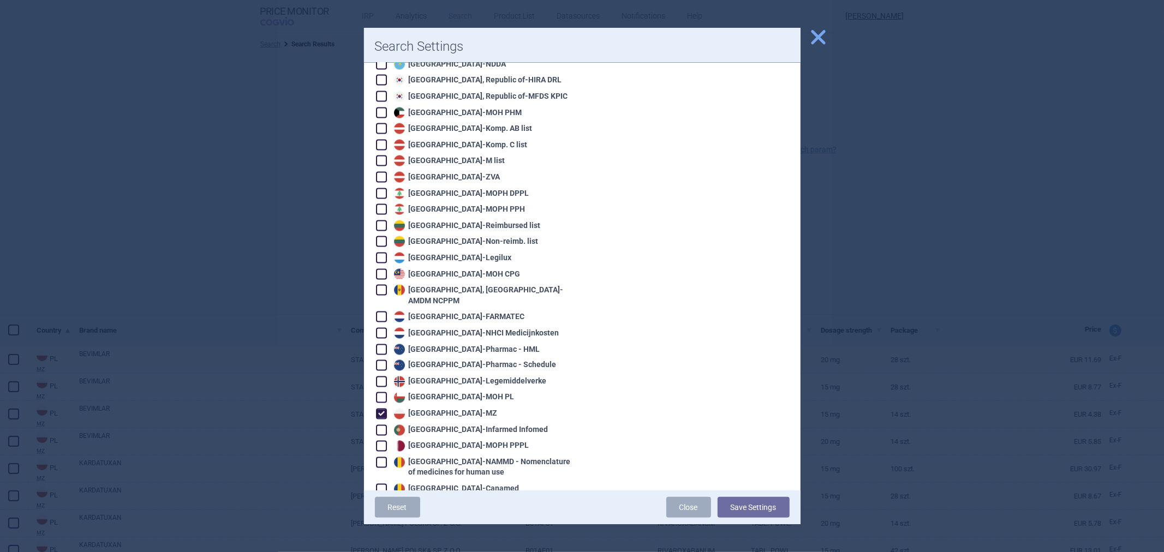
click at [823, 33] on span "close" at bounding box center [818, 37] width 19 height 19
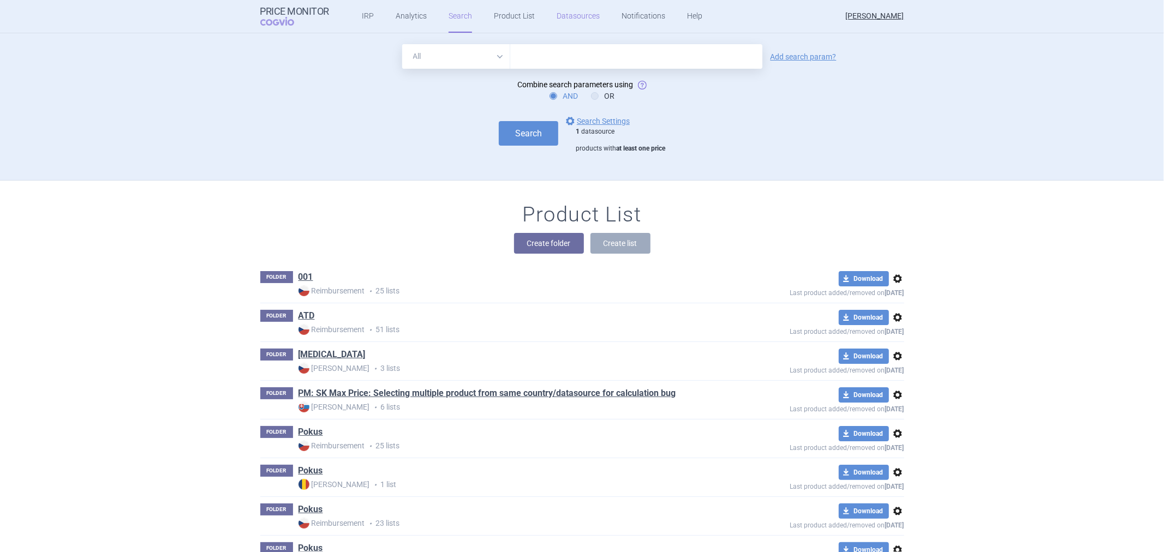
click at [582, 27] on link "Datasources" at bounding box center [578, 16] width 43 height 33
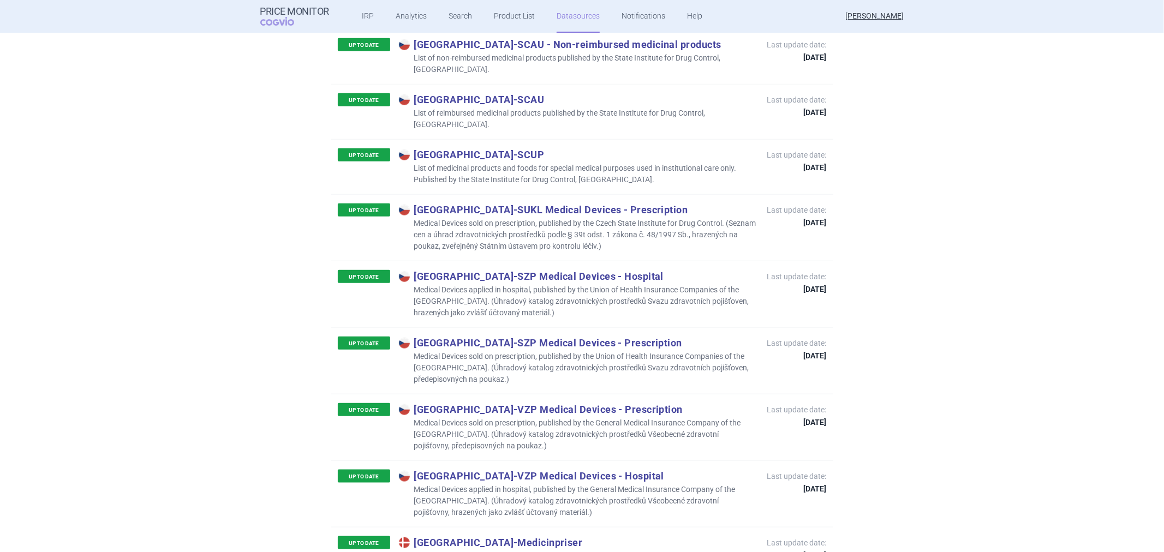
scroll to position [3183, 0]
